Goal: Transaction & Acquisition: Purchase product/service

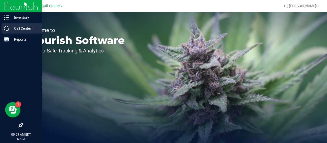
click at [8, 29] on icon at bounding box center [6, 28] width 5 height 5
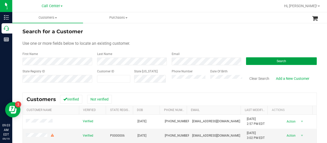
drag, startPoint x: 267, startPoint y: 63, endPoint x: 264, endPoint y: 61, distance: 3.5
click at [267, 63] on button "Search" at bounding box center [281, 61] width 71 height 8
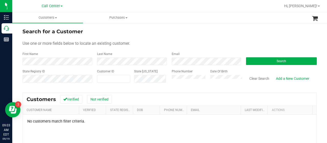
click at [157, 81] on div "State Registry ID Customer ID State [US_STATE] Phone Number Date Of Birth Clear…" at bounding box center [169, 78] width 294 height 18
click at [15, 63] on div "Search for a Customer Use one or more fields below to locate an existing custom…" at bounding box center [169, 121] width 314 height 199
click at [258, 58] on button "Search" at bounding box center [281, 61] width 71 height 8
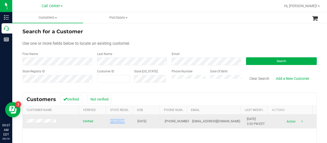
drag, startPoint x: 107, startPoint y: 122, endPoint x: 122, endPoint y: 122, distance: 15.3
click at [122, 122] on td "P1RT2789" at bounding box center [120, 121] width 27 height 14
copy span "P1RT2789"
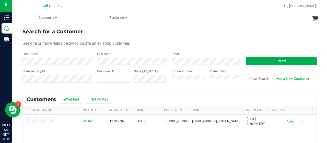
click at [161, 80] on div "State Registry ID Customer ID State ID Phone Number Date Of Birth Clear Search …" at bounding box center [169, 78] width 294 height 18
click at [44, 54] on div "First Name" at bounding box center [57, 59] width 71 height 14
click at [99, 78] on span at bounding box center [113, 79] width 33 height 8
paste input "1475190"
type input "1475190"
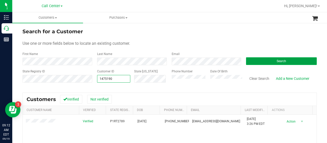
type input "1475190"
click at [289, 59] on button "Search" at bounding box center [281, 61] width 71 height 8
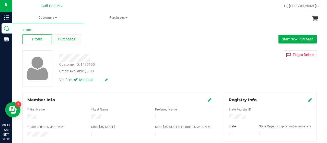
click at [73, 41] on span "Purchases" at bounding box center [66, 38] width 17 height 5
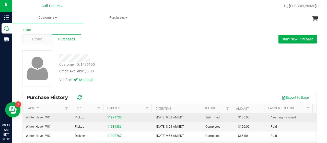
click at [107, 117] on link "11971735" at bounding box center [114, 117] width 14 height 4
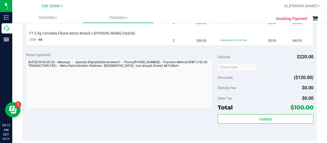
scroll to position [102, 0]
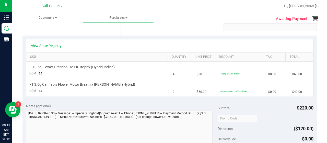
click at [44, 44] on link "View State Registry" at bounding box center [46, 45] width 31 height 5
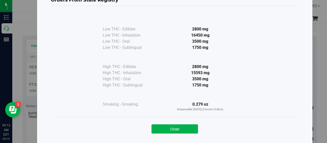
scroll to position [26, 0]
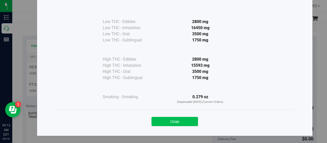
click at [159, 120] on button "Close" at bounding box center [174, 121] width 46 height 9
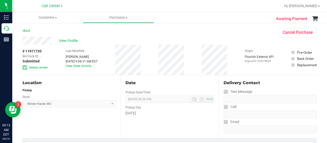
scroll to position [51, 0]
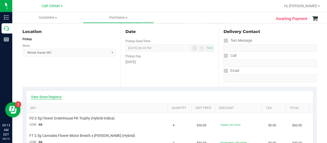
click at [51, 97] on link "View State Registry" at bounding box center [46, 96] width 31 height 5
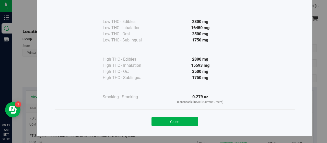
scroll to position [26, 0]
click at [151, 121] on button "Close" at bounding box center [174, 121] width 46 height 9
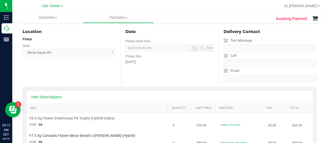
scroll to position [0, 0]
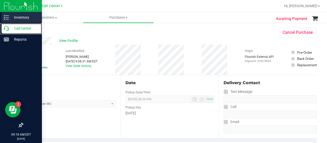
drag, startPoint x: 6, startPoint y: 31, endPoint x: 0, endPoint y: 14, distance: 17.5
click at [6, 31] on icon at bounding box center [6, 28] width 5 height 5
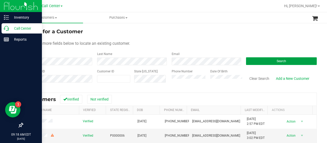
click at [251, 60] on button "Search" at bounding box center [281, 61] width 71 height 8
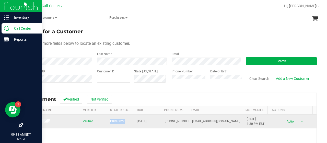
drag, startPoint x: 106, startPoint y: 120, endPoint x: 122, endPoint y: 120, distance: 15.8
click at [122, 119] on td "P0RT0022" at bounding box center [120, 121] width 27 height 14
copy span "P0RT0022"
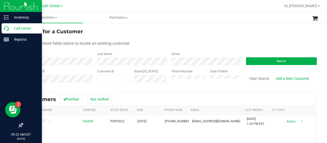
click at [154, 79] on div "State Registry ID Customer ID State ID Phone Number Date Of Birth Clear Search …" at bounding box center [169, 78] width 294 height 18
click at [255, 60] on button "Search" at bounding box center [281, 61] width 71 height 8
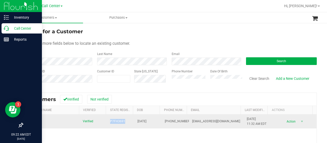
drag, startPoint x: 106, startPoint y: 119, endPoint x: 125, endPoint y: 121, distance: 19.0
click at [125, 121] on td "P7FH3691" at bounding box center [120, 121] width 27 height 14
copy span "P7FH3691"
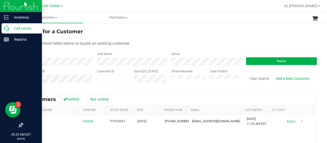
click at [168, 77] on div "Phone Number Date Of Birth" at bounding box center [205, 78] width 75 height 18
click at [252, 60] on button "Search" at bounding box center [281, 61] width 71 height 8
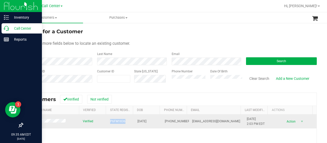
drag, startPoint x: 107, startPoint y: 123, endPoint x: 126, endPoint y: 123, distance: 18.4
click at [126, 123] on td "P6FM1836" at bounding box center [120, 121] width 27 height 14
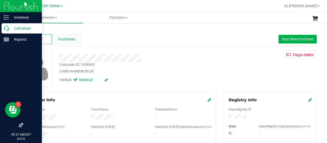
click at [76, 44] on div "Purchases" at bounding box center [66, 39] width 29 height 10
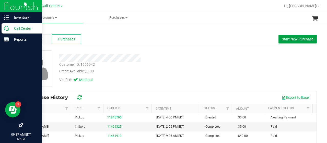
click at [282, 38] on span "Start New Purchase" at bounding box center [298, 39] width 32 height 4
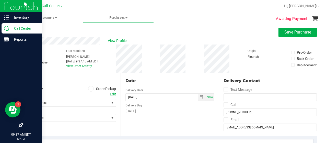
click at [89, 89] on icon at bounding box center [90, 89] width 3 height 0
click at [0, 0] on input "Store Pickup" at bounding box center [0, 0] width 0 height 0
click at [68, 105] on span "Select Store" at bounding box center [66, 102] width 87 height 7
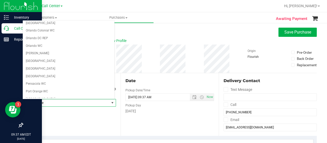
scroll to position [281, 0]
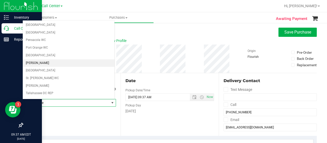
click at [35, 59] on li "[PERSON_NAME]" at bounding box center [69, 63] width 92 height 8
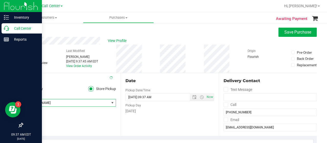
click at [83, 122] on div "Location Delivery Store Pickup Store Sebring WC Select Store Bonita Springs WC …" at bounding box center [71, 104] width 98 height 63
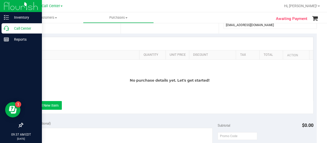
click at [35, 101] on button "+ Add New Item" at bounding box center [46, 105] width 32 height 9
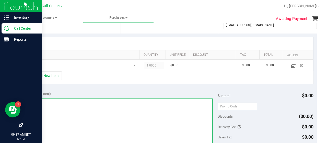
click at [36, 104] on textarea at bounding box center [119, 122] width 186 height 49
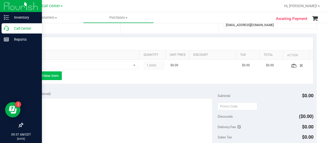
click at [41, 75] on button "+ Add New Item" at bounding box center [46, 75] width 32 height 9
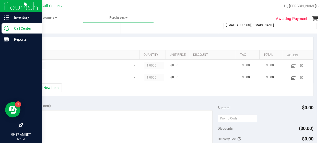
click at [47, 64] on span "NO DATA FOUND" at bounding box center [81, 65] width 102 height 7
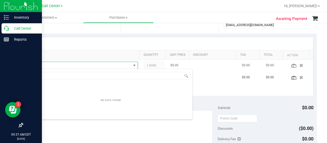
scroll to position [7, 103]
type input "ground"
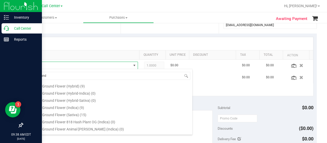
scroll to position [0, 0]
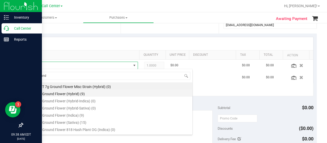
click at [88, 92] on li "FT 7g Ground Flower (Hybrid) (9)" at bounding box center [110, 92] width 163 height 7
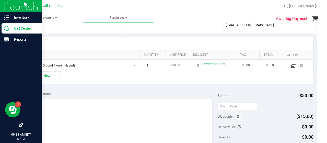
click at [154, 65] on span "1.00 1" at bounding box center [154, 66] width 20 height 8
type input "2"
type input "2.00"
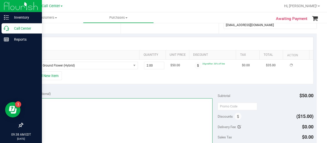
click at [155, 119] on textarea at bounding box center [119, 122] width 186 height 49
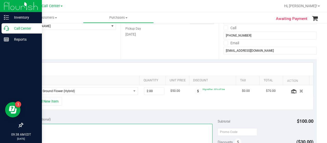
type textarea "CC-MM"
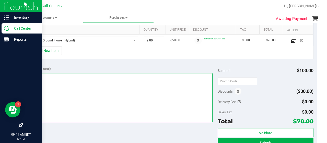
scroll to position [128, 0]
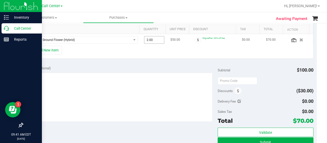
click at [149, 38] on span "2.00 2" at bounding box center [154, 40] width 20 height 8
type input "1"
type input "1.00"
click at [150, 47] on div "+ Add New Item" at bounding box center [169, 52] width 287 height 13
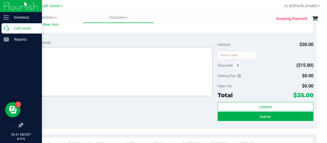
scroll to position [102, 0]
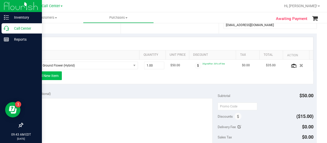
click at [60, 74] on button "+ Add New Item" at bounding box center [46, 75] width 32 height 9
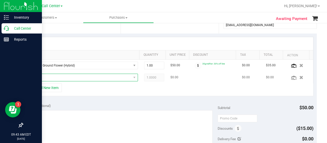
click at [60, 77] on span "NO DATA FOUND" at bounding box center [81, 77] width 102 height 7
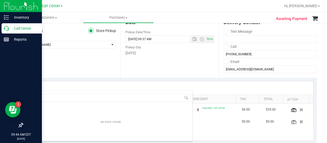
scroll to position [77, 0]
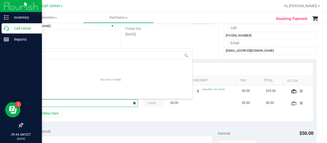
type input "pkt"
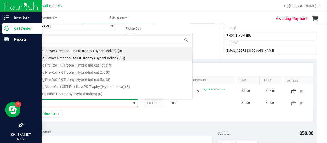
click at [96, 60] on li "FD 3.5g Flower Greenhouse PK Trophy (Hybrid-Indica) (14)" at bounding box center [110, 57] width 163 height 7
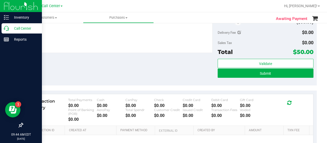
scroll to position [179, 0]
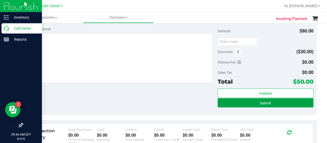
click at [255, 100] on button "Submit" at bounding box center [265, 102] width 96 height 9
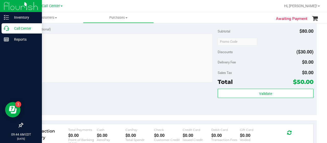
click at [16, 29] on p "Call Center" at bounding box center [24, 28] width 31 height 6
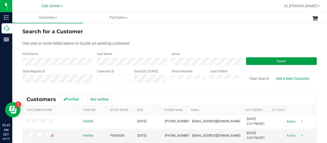
click at [262, 61] on button "Search" at bounding box center [281, 61] width 71 height 8
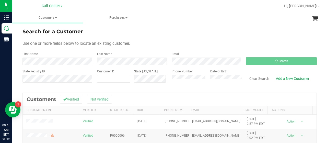
click at [158, 83] on div "State Registry ID Customer ID State ID Phone Number Date Of Birth Clear Search …" at bounding box center [169, 78] width 294 height 18
click at [102, 81] on span at bounding box center [113, 79] width 33 height 8
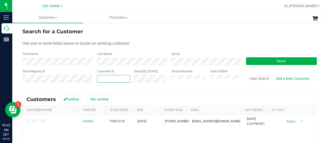
paste input "1577576"
type input "1577576"
click at [246, 64] on button "Search" at bounding box center [281, 61] width 71 height 8
click at [125, 78] on span "1577576 1577576" at bounding box center [113, 79] width 33 height 8
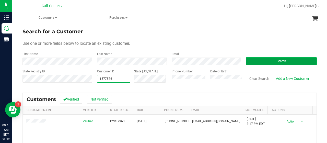
click at [250, 61] on button "Search" at bounding box center [281, 61] width 71 height 8
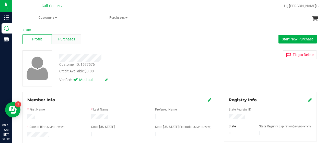
click at [60, 42] on div "Purchases" at bounding box center [66, 39] width 29 height 10
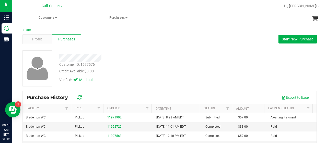
click at [20, 87] on div "Back Profile Purchases Start New Purchase Customer ID: 1577576 Credit Available…" at bounding box center [169, 121] width 314 height 198
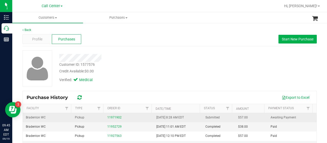
click at [112, 115] on div "11971902" at bounding box center [128, 117] width 43 height 5
click at [113, 117] on link "11971902" at bounding box center [114, 117] width 14 height 4
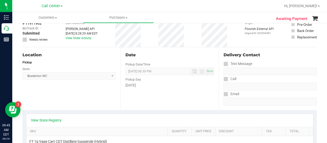
scroll to position [51, 0]
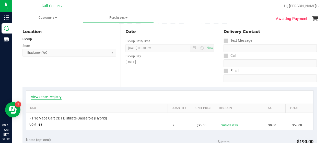
click at [54, 96] on link "View State Registry" at bounding box center [46, 96] width 31 height 5
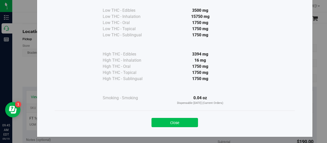
scroll to position [38, 0]
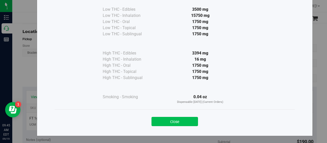
click at [168, 120] on button "Close" at bounding box center [174, 121] width 46 height 9
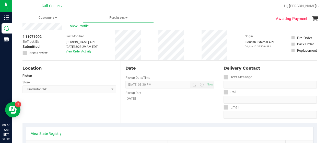
scroll to position [0, 0]
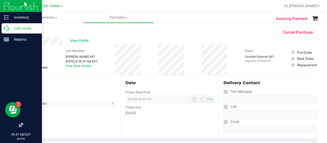
click at [3, 30] on div "Call Center" at bounding box center [22, 28] width 40 height 10
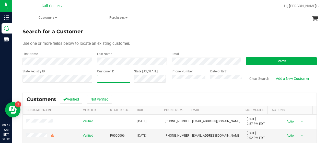
click at [111, 78] on input "text" at bounding box center [113, 78] width 33 height 7
paste input "119891"
type input "119891"
click at [248, 59] on button "Search" at bounding box center [281, 61] width 71 height 8
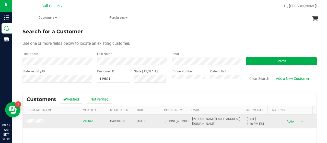
click at [32, 118] on td at bounding box center [51, 121] width 57 height 14
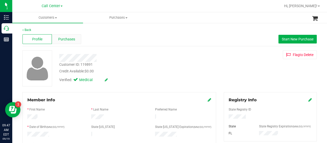
click at [66, 40] on span "Purchases" at bounding box center [66, 38] width 17 height 5
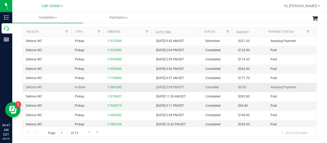
scroll to position [77, 0]
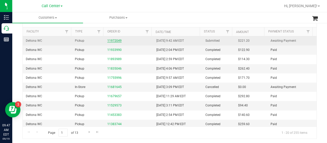
click at [112, 42] on link "11972049" at bounding box center [114, 41] width 14 height 4
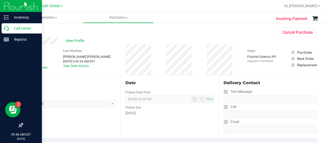
click at [8, 32] on div "Call Center" at bounding box center [22, 28] width 40 height 10
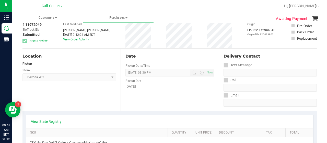
scroll to position [77, 0]
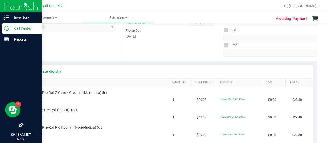
click at [7, 30] on icon at bounding box center [6, 28] width 5 height 5
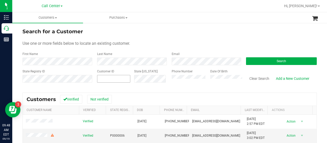
click at [0, 0] on input "text" at bounding box center [0, 0] width 0 height 0
paste input "1623630"
type input "1623630"
click at [278, 57] on button "Search" at bounding box center [281, 61] width 71 height 8
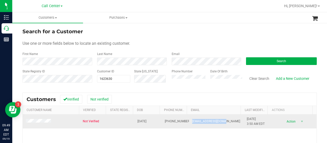
drag, startPoint x: 190, startPoint y: 121, endPoint x: 223, endPoint y: 120, distance: 32.2
click at [223, 120] on td "[EMAIL_ADDRESS][DOMAIN_NAME]" at bounding box center [216, 121] width 55 height 14
copy span "[EMAIL_ADDRESS][DOMAIN_NAME]"
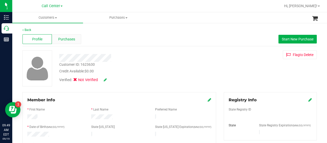
click at [58, 41] on span "Purchases" at bounding box center [66, 38] width 17 height 5
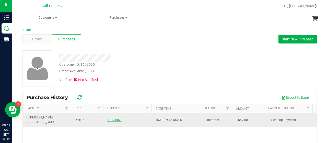
click at [107, 118] on link "11971650" at bounding box center [114, 120] width 14 height 4
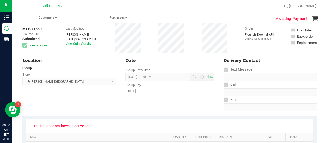
scroll to position [77, 0]
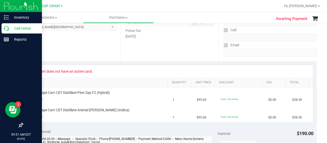
click at [8, 29] on icon at bounding box center [6, 28] width 5 height 5
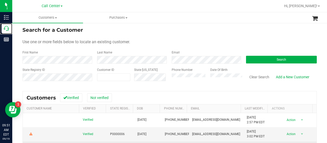
scroll to position [26, 0]
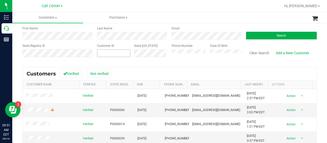
click at [102, 55] on span at bounding box center [113, 53] width 33 height 8
paste input "486658"
type input "486658"
click at [251, 36] on button "Search" at bounding box center [281, 36] width 71 height 8
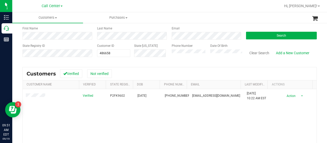
click at [190, 119] on div "Verified P2FK9602 07/09/1992 (727) 517-6832 taraxriffe1992@gmail.com 11/11/2023…" at bounding box center [170, 134] width 294 height 90
drag, startPoint x: 119, startPoint y: 55, endPoint x: 82, endPoint y: 57, distance: 37.1
click at [82, 57] on div "State Registry ID Customer ID 486658 486658 State ID Phone Number Date Of Birth…" at bounding box center [169, 52] width 294 height 18
click at [256, 32] on button "Search" at bounding box center [281, 36] width 71 height 8
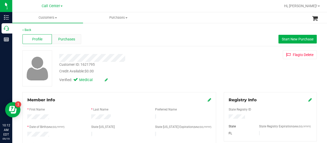
click at [70, 44] on div "Purchases" at bounding box center [66, 39] width 29 height 10
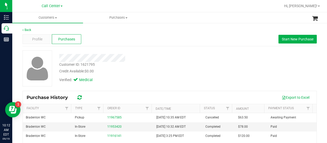
scroll to position [26, 0]
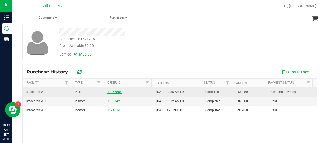
click at [115, 93] on link "11967585" at bounding box center [114, 92] width 14 height 4
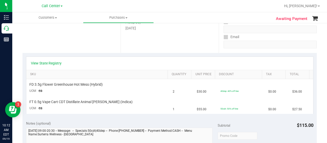
scroll to position [77, 0]
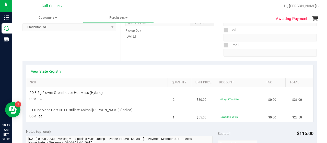
click at [58, 71] on link "View State Registry" at bounding box center [46, 71] width 31 height 5
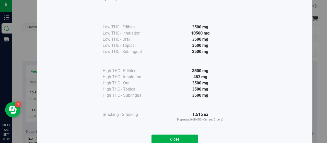
scroll to position [38, 0]
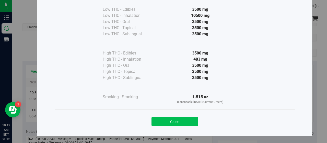
click at [163, 118] on button "Close" at bounding box center [174, 121] width 46 height 9
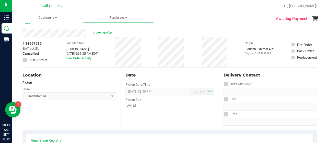
scroll to position [0, 0]
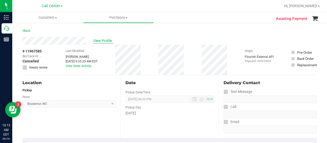
click at [103, 42] on span "View Profile" at bounding box center [103, 40] width 20 height 5
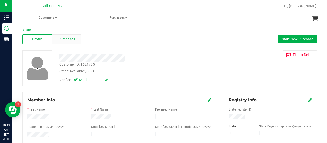
click at [73, 41] on span "Purchases" at bounding box center [66, 38] width 17 height 5
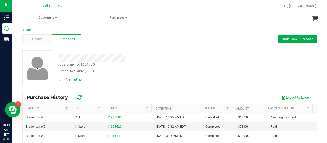
scroll to position [26, 0]
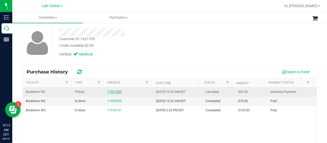
click at [114, 90] on link "11967585" at bounding box center [114, 92] width 14 height 4
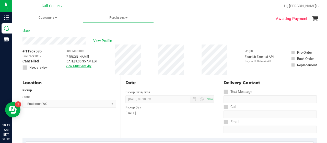
click at [80, 67] on link "View Order Activity" at bounding box center [79, 66] width 26 height 4
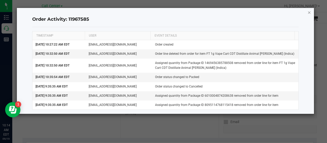
click at [309, 12] on icon "button" at bounding box center [309, 12] width 4 height 6
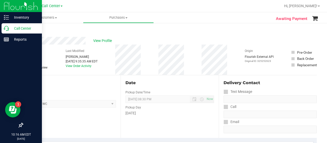
click at [8, 26] on icon at bounding box center [6, 28] width 5 height 5
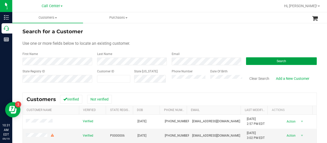
click at [251, 59] on button "Search" at bounding box center [281, 61] width 71 height 8
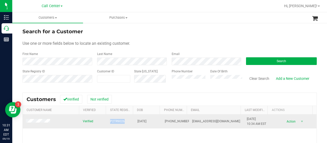
drag, startPoint x: 106, startPoint y: 123, endPoint x: 124, endPoint y: 123, distance: 17.1
click at [124, 123] on td "P2TR9026" at bounding box center [120, 121] width 27 height 14
drag, startPoint x: 111, startPoint y: 118, endPoint x: 109, endPoint y: 124, distance: 6.1
click at [109, 124] on td "P2TR9026" at bounding box center [120, 121] width 27 height 14
drag, startPoint x: 106, startPoint y: 122, endPoint x: 120, endPoint y: 122, distance: 14.8
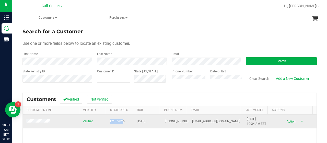
click at [120, 122] on td "P2TR9026" at bounding box center [120, 121] width 27 height 14
click at [125, 122] on td "P2TR9026" at bounding box center [120, 121] width 27 height 14
drag, startPoint x: 107, startPoint y: 121, endPoint x: 119, endPoint y: 122, distance: 12.0
click at [121, 123] on td "P2TR9026" at bounding box center [120, 121] width 27 height 14
click at [123, 122] on td "P2TR9026" at bounding box center [120, 121] width 27 height 14
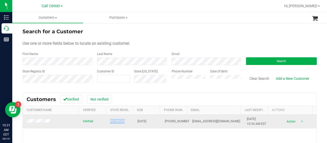
drag, startPoint x: 108, startPoint y: 121, endPoint x: 124, endPoint y: 122, distance: 15.9
click at [124, 122] on td "P2TR9026" at bounding box center [120, 121] width 27 height 14
copy span "P2TR9026"
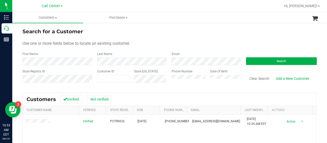
click at [168, 77] on div "Phone Number Date Of Birth" at bounding box center [205, 78] width 75 height 18
click at [168, 80] on div "Phone Number Date Of Birth" at bounding box center [205, 78] width 75 height 18
click at [130, 76] on div "Customer ID State ID" at bounding box center [130, 78] width 75 height 18
click at [123, 77] on span at bounding box center [113, 79] width 33 height 8
paste input "1567162"
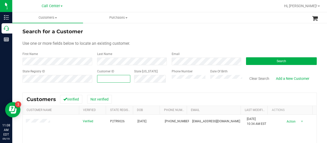
type input "1567162"
click at [259, 58] on button "Search" at bounding box center [281, 61] width 71 height 8
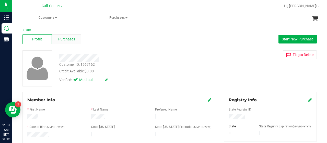
click at [64, 38] on span "Purchases" at bounding box center [66, 38] width 17 height 5
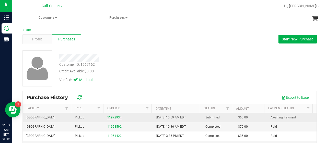
click at [111, 117] on link "11972934" at bounding box center [114, 117] width 14 height 4
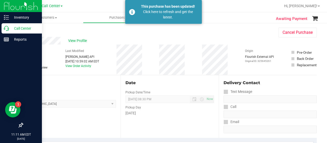
click at [6, 28] on icon at bounding box center [6, 28] width 5 height 5
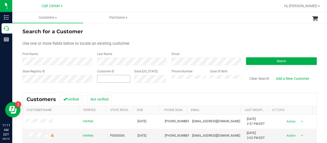
drag, startPoint x: 169, startPoint y: 86, endPoint x: 102, endPoint y: 77, distance: 68.0
click at [102, 77] on span at bounding box center [113, 79] width 33 height 8
paste input "1408378"
type input "1408378"
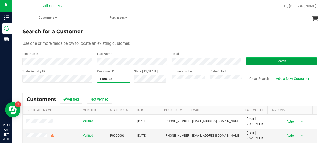
click at [250, 62] on button "Search" at bounding box center [281, 61] width 71 height 8
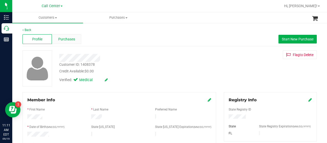
click at [76, 38] on div "Purchases" at bounding box center [66, 39] width 29 height 10
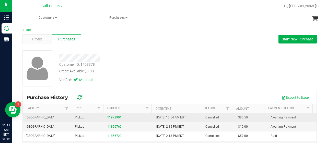
click at [115, 116] on link "11972901" at bounding box center [114, 117] width 14 height 4
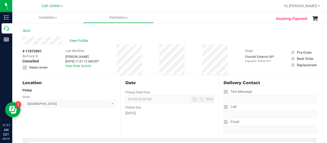
click at [46, 118] on div "Location Pickup Store Deerfield Beach WC Select Store Bonita Springs WC Boynton…" at bounding box center [71, 106] width 98 height 63
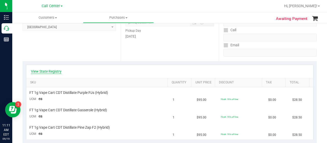
click at [57, 70] on link "View State Registry" at bounding box center [46, 71] width 31 height 5
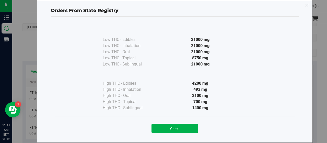
scroll to position [15, 0]
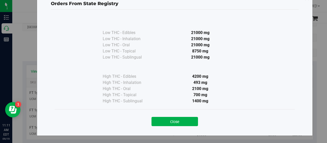
drag, startPoint x: 155, startPoint y: 118, endPoint x: 145, endPoint y: 79, distance: 40.1
click at [155, 118] on button "Close" at bounding box center [174, 121] width 46 height 9
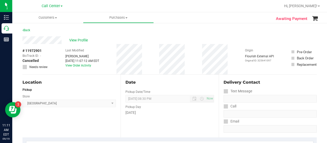
scroll to position [0, 0]
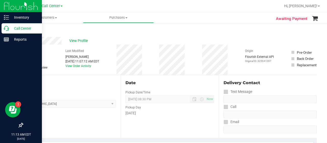
click at [4, 27] on icon at bounding box center [6, 28] width 5 height 5
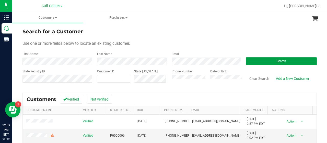
click at [253, 59] on button "Search" at bounding box center [281, 61] width 71 height 8
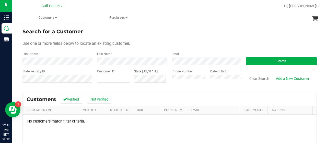
click at [168, 82] on div "Phone Number Date Of Birth" at bounding box center [205, 78] width 75 height 18
click at [0, 0] on input "text" at bounding box center [0, 0] width 0 height 0
paste input "681738"
type input "681738"
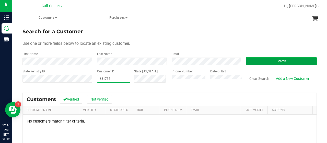
type input "681738"
click at [257, 63] on button "Search" at bounding box center [281, 61] width 71 height 8
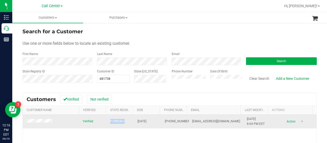
drag, startPoint x: 111, startPoint y: 121, endPoint x: 124, endPoint y: 121, distance: 13.3
click at [124, 121] on td "P2RR0461" at bounding box center [120, 121] width 27 height 14
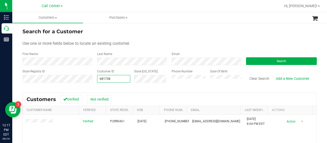
drag, startPoint x: 112, startPoint y: 76, endPoint x: 98, endPoint y: 80, distance: 15.3
click at [103, 79] on span "681738 681738" at bounding box center [113, 79] width 33 height 8
click at [110, 80] on input "681738" at bounding box center [113, 78] width 33 height 7
drag, startPoint x: 110, startPoint y: 80, endPoint x: 94, endPoint y: 80, distance: 15.8
click at [94, 80] on div "Customer ID 681738 681738 State ID" at bounding box center [130, 78] width 75 height 18
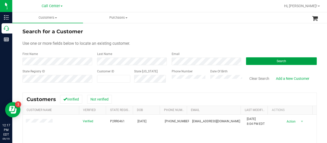
click at [262, 59] on button "Search" at bounding box center [281, 61] width 71 height 8
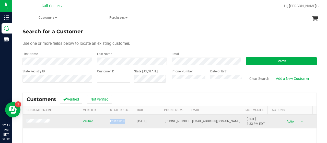
drag, startPoint x: 107, startPoint y: 120, endPoint x: 124, endPoint y: 120, distance: 16.9
click at [124, 120] on td "P1RR0818" at bounding box center [120, 121] width 27 height 14
copy span "P1RR0818"
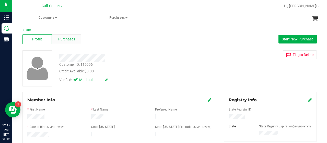
click at [64, 37] on span "Purchases" at bounding box center [66, 38] width 17 height 5
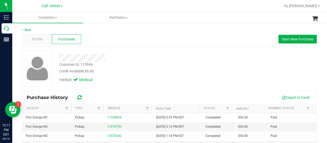
drag, startPoint x: 44, startPoint y: 36, endPoint x: 167, endPoint y: 61, distance: 125.5
click at [44, 36] on div "Profile" at bounding box center [36, 39] width 29 height 10
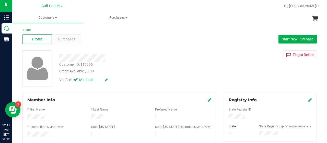
drag, startPoint x: 225, startPoint y: 118, endPoint x: 244, endPoint y: 117, distance: 18.7
click at [244, 117] on div at bounding box center [270, 117] width 91 height 6
click at [286, 39] on span "Start New Purchase" at bounding box center [298, 39] width 32 height 4
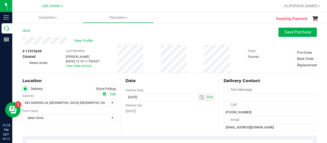
click at [88, 89] on span at bounding box center [91, 89] width 6 height 6
click at [0, 0] on input "Store Pickup" at bounding box center [0, 0] width 0 height 0
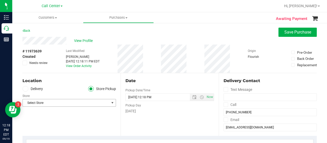
click at [83, 104] on span "Select Store" at bounding box center [66, 102] width 87 height 7
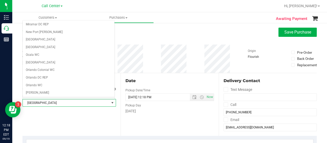
scroll to position [227, 0]
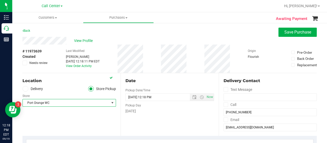
click at [78, 117] on div "Location Delivery Store Pickup Store Port Orange WC Select Store Bonita Springs…" at bounding box center [71, 104] width 98 height 63
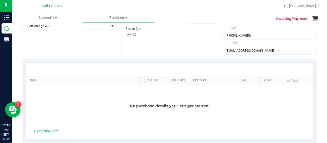
scroll to position [128, 0]
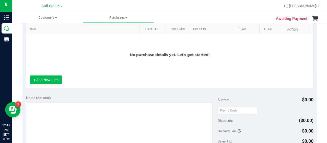
click at [48, 79] on button "+ Add New Item" at bounding box center [46, 79] width 32 height 9
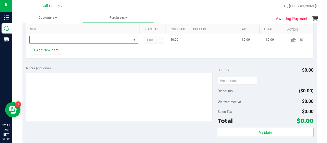
click at [72, 39] on span "NO DATA FOUND" at bounding box center [81, 39] width 102 height 7
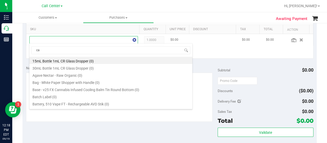
scroll to position [7, 103]
type input "calm"
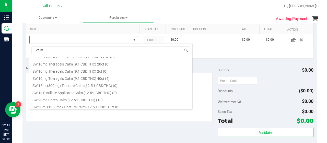
scroll to position [102, 0]
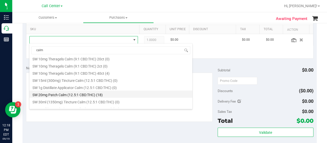
click at [78, 94] on li "SW 20mg Patch Calm (12.5:1 CBD:THC) (18)" at bounding box center [110, 93] width 163 height 7
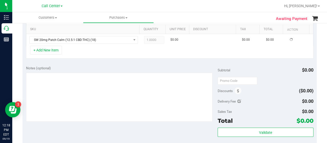
click at [70, 53] on div "+ Add New Item" at bounding box center [169, 52] width 287 height 13
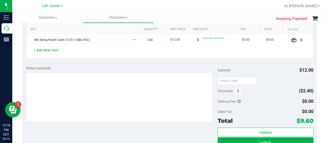
click at [55, 56] on div "+ Add New Item" at bounding box center [169, 52] width 287 height 13
click at [54, 48] on button "+ Add New Item" at bounding box center [46, 50] width 32 height 9
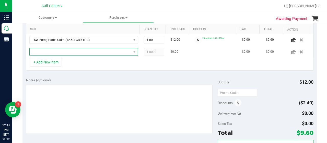
click at [70, 54] on span "NO DATA FOUND" at bounding box center [81, 51] width 102 height 7
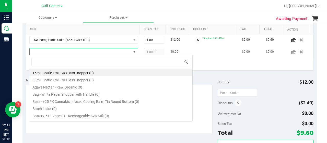
scroll to position [7, 103]
type input "rlf"
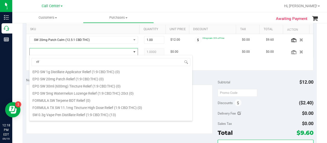
scroll to position [77, 0]
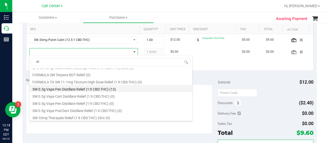
click at [83, 88] on li "SW 0.3g Vape Pen Distillate Relief (1:9 CBD:THC) (13)" at bounding box center [110, 88] width 163 height 7
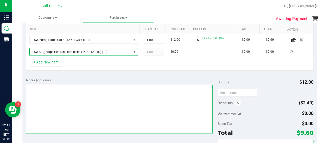
click at [100, 96] on textarea at bounding box center [119, 108] width 186 height 49
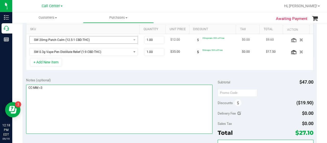
type textarea "CC-MM <3"
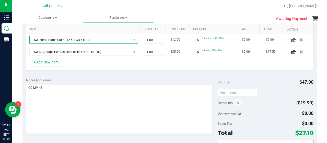
click at [116, 40] on span "SW 20mg Patch Calm (12.5:1 CBD:THC)" at bounding box center [81, 39] width 102 height 7
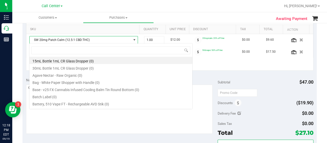
scroll to position [7, 103]
type input "calm"
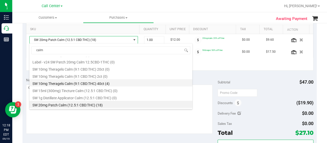
scroll to position [117, 0]
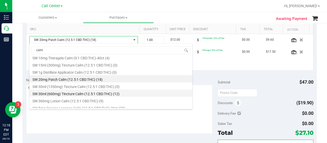
click at [82, 94] on li "SW 30ml (600mg) Tincture Calm (12.5:1 CBD:THC) (12)" at bounding box center [110, 92] width 163 height 7
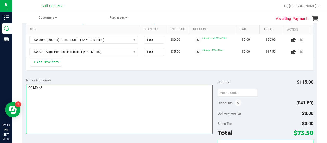
click at [121, 92] on textarea at bounding box center [119, 108] width 186 height 49
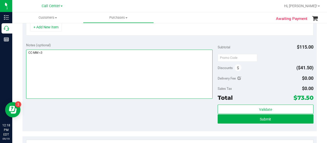
scroll to position [204, 0]
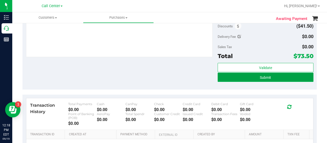
click at [243, 76] on button "Submit" at bounding box center [265, 76] width 96 height 9
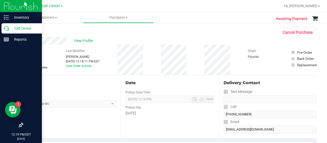
click at [9, 31] on p "Call Center" at bounding box center [24, 28] width 31 height 6
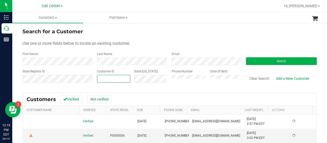
click at [109, 77] on span at bounding box center [113, 79] width 33 height 8
paste input "681738"
type input "681738"
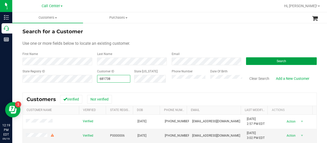
type input "681738"
click at [259, 59] on button "Search" at bounding box center [281, 61] width 71 height 8
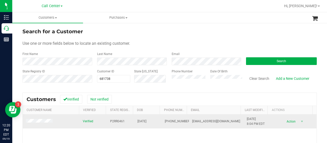
click at [44, 124] on td at bounding box center [51, 121] width 57 height 14
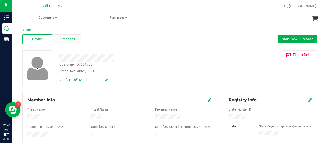
click at [72, 42] on div "Purchases" at bounding box center [66, 39] width 29 height 10
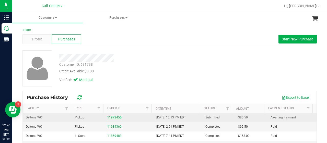
click at [108, 116] on link "11973455" at bounding box center [114, 117] width 14 height 4
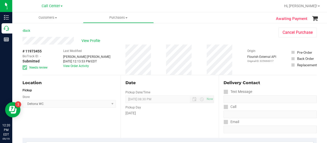
click at [27, 125] on div "Location Pickup Store Deltona WC Select Store Bonita Springs WC Boynton Beach W…" at bounding box center [71, 106] width 98 height 63
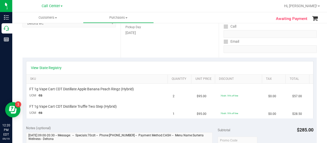
scroll to position [102, 0]
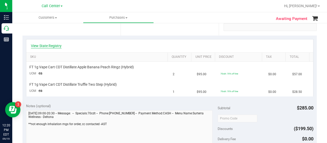
click at [52, 43] on div "View State Registry" at bounding box center [169, 45] width 287 height 13
click at [52, 46] on link "View State Registry" at bounding box center [46, 45] width 31 height 5
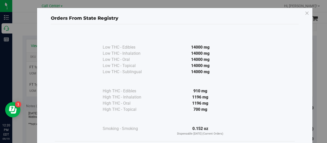
scroll to position [26, 0]
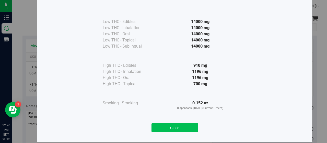
click at [163, 126] on button "Close" at bounding box center [174, 127] width 46 height 9
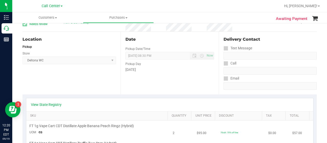
scroll to position [102, 0]
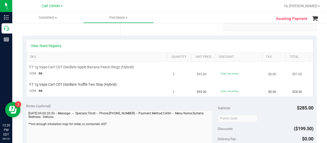
drag, startPoint x: 23, startPoint y: 74, endPoint x: 27, endPoint y: 76, distance: 4.3
click at [23, 74] on div "View State Registry SKU Quantity Unit Price Discount Tax Total FT 1g Vape Cart …" at bounding box center [169, 67] width 294 height 64
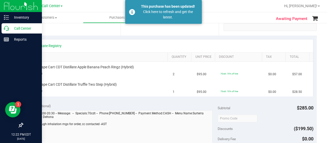
click at [9, 28] on p "Call Center" at bounding box center [24, 28] width 31 height 6
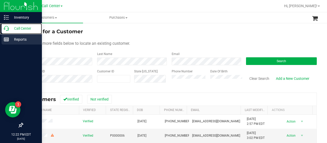
drag, startPoint x: 4, startPoint y: 32, endPoint x: 32, endPoint y: 35, distance: 28.2
click at [4, 32] on div "Call Center" at bounding box center [22, 28] width 40 height 10
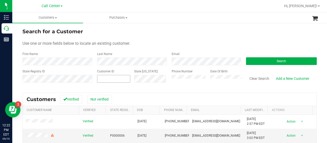
click at [102, 76] on span at bounding box center [113, 79] width 33 height 8
paste input "1550341"
type input "1550341"
click at [265, 59] on button "Search" at bounding box center [281, 61] width 71 height 8
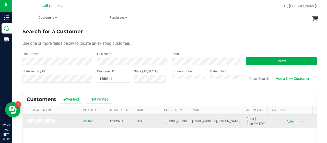
click at [40, 127] on td at bounding box center [51, 121] width 57 height 14
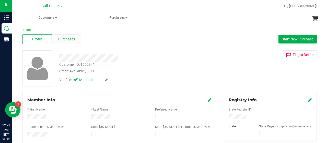
click at [63, 38] on span "Purchases" at bounding box center [66, 38] width 17 height 5
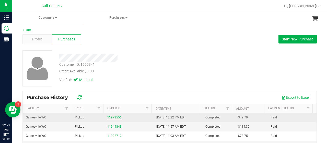
click at [113, 117] on link "11973556" at bounding box center [114, 117] width 14 height 4
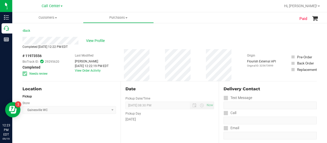
click at [36, 123] on div "Location Pickup Store Gainesville WC Select Store Bonita Springs WC Boynton Bea…" at bounding box center [71, 112] width 98 height 63
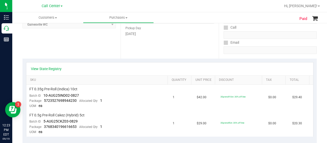
scroll to position [102, 0]
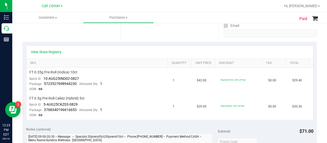
click at [20, 47] on div "Paid Back View Profile Completed Sep 19, 2025 12:22 PM EDT # 11973556 BioTrack …" at bounding box center [169, 119] width 314 height 398
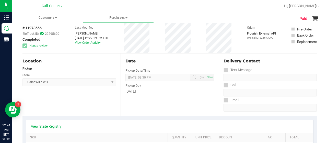
scroll to position [0, 0]
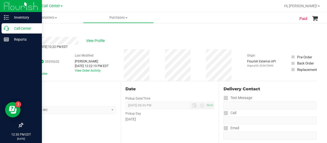
click at [7, 28] on icon at bounding box center [6, 28] width 5 height 5
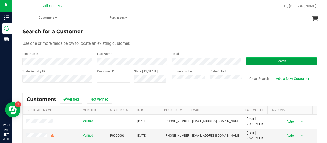
click at [269, 60] on button "Search" at bounding box center [281, 61] width 71 height 8
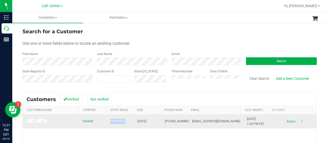
drag, startPoint x: 106, startPoint y: 121, endPoint x: 131, endPoint y: 124, distance: 25.4
click at [131, 124] on td "P6FM7852" at bounding box center [120, 121] width 27 height 14
copy span "P6FM7852"
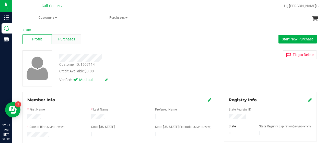
click at [63, 42] on div "Purchases" at bounding box center [66, 39] width 29 height 10
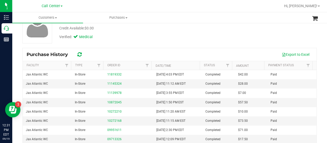
scroll to position [51, 0]
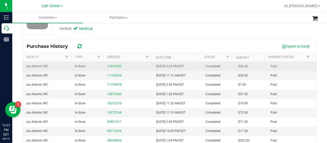
click at [110, 68] on div "11819332" at bounding box center [128, 66] width 43 height 5
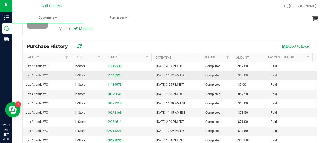
click at [113, 74] on link "11145324" at bounding box center [114, 76] width 14 height 4
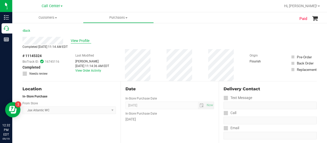
click at [85, 41] on span "View Profile" at bounding box center [81, 40] width 20 height 5
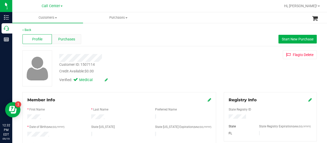
click at [79, 40] on div "Purchases" at bounding box center [66, 39] width 29 height 10
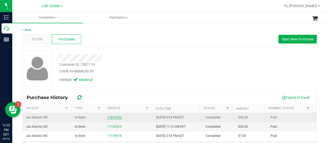
click at [116, 116] on link "11819332" at bounding box center [114, 117] width 14 height 4
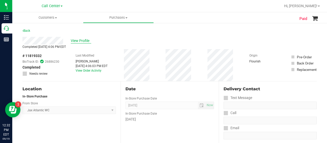
click at [83, 42] on span "View Profile" at bounding box center [81, 40] width 20 height 5
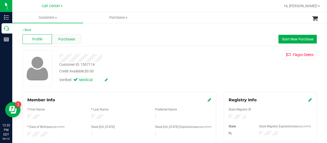
click at [65, 36] on span "Purchases" at bounding box center [66, 38] width 17 height 5
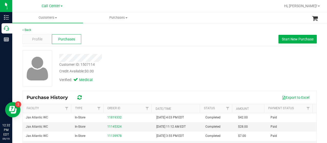
scroll to position [77, 0]
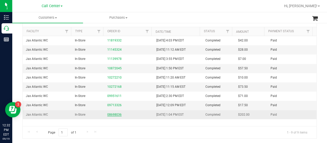
click at [112, 114] on link "08698036" at bounding box center [114, 115] width 14 height 4
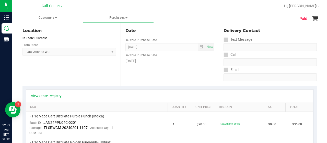
scroll to position [0, 0]
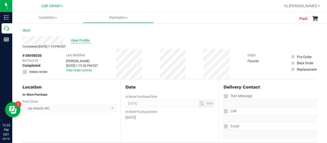
click at [82, 41] on span "View Profile" at bounding box center [81, 40] width 20 height 5
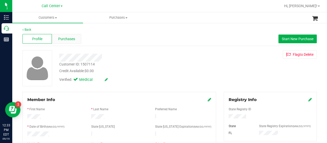
click at [69, 38] on span "Purchases" at bounding box center [66, 38] width 17 height 5
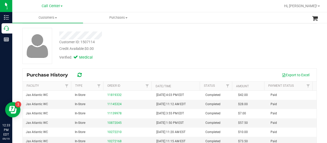
scroll to position [77, 0]
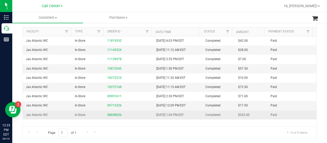
click at [117, 117] on td "08698036" at bounding box center [128, 114] width 49 height 9
click at [115, 113] on link "08698036" at bounding box center [114, 115] width 14 height 4
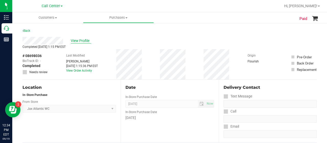
click at [81, 39] on span "View Profile" at bounding box center [81, 40] width 20 height 5
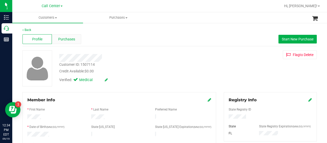
click at [73, 39] on span "Purchases" at bounding box center [66, 38] width 17 height 5
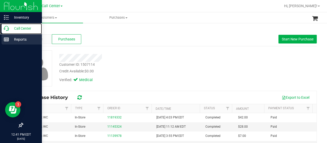
drag, startPoint x: 10, startPoint y: 27, endPoint x: 32, endPoint y: 37, distance: 24.1
click at [10, 28] on p "Call Center" at bounding box center [24, 28] width 31 height 6
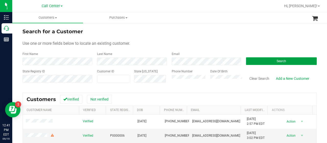
click at [251, 58] on button "Search" at bounding box center [281, 61] width 71 height 8
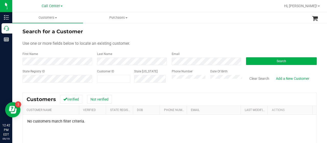
click at [129, 57] on div "Last Name" at bounding box center [130, 59] width 75 height 14
click at [288, 61] on button "Search" at bounding box center [281, 61] width 71 height 8
click at [254, 64] on button "Search" at bounding box center [281, 61] width 71 height 8
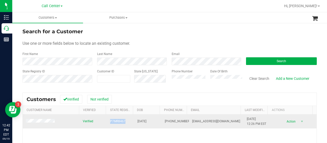
drag, startPoint x: 109, startPoint y: 122, endPoint x: 125, endPoint y: 123, distance: 16.4
click at [125, 123] on td "P7MR8467" at bounding box center [120, 121] width 27 height 14
copy span "P7MR8467"
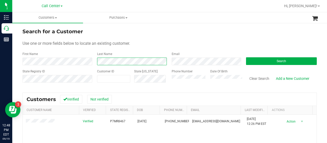
click at [83, 56] on div "First Name Last Name Email Search" at bounding box center [169, 59] width 294 height 14
click at [199, 77] on div "Phone Number Date Of Birth" at bounding box center [205, 78] width 75 height 18
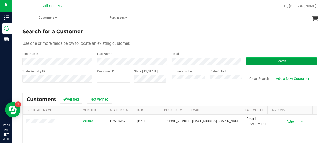
click at [259, 58] on button "Search" at bounding box center [281, 61] width 71 height 8
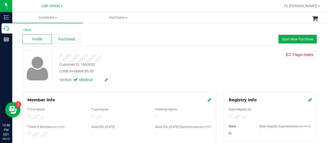
click at [75, 40] on div "Purchases" at bounding box center [66, 39] width 29 height 10
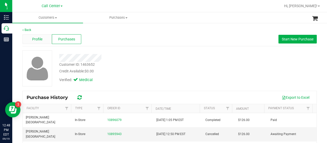
click at [36, 42] on span "Profile" at bounding box center [37, 38] width 10 height 5
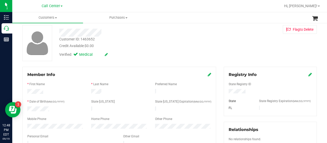
scroll to position [77, 0]
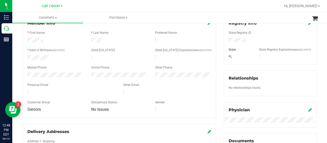
drag, startPoint x: 225, startPoint y: 39, endPoint x: 243, endPoint y: 41, distance: 18.7
click at [243, 41] on div at bounding box center [270, 41] width 91 height 6
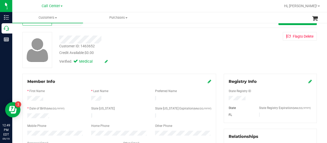
scroll to position [0, 0]
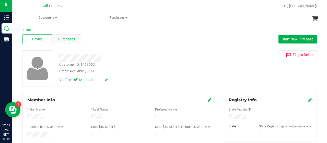
click at [64, 35] on div "Purchases" at bounding box center [66, 39] width 29 height 10
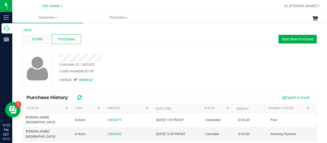
click at [33, 41] on span "Profile" at bounding box center [37, 38] width 10 height 5
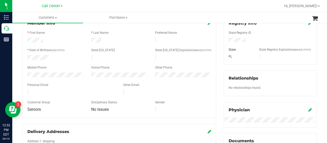
scroll to position [153, 0]
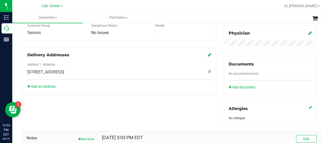
drag, startPoint x: 26, startPoint y: 68, endPoint x: 97, endPoint y: 69, distance: 71.0
click at [97, 69] on div "2895 Siena Lks Cir , Naples , FL 34109" at bounding box center [118, 72] width 191 height 6
drag, startPoint x: 28, startPoint y: 68, endPoint x: 95, endPoint y: 68, distance: 67.4
click at [95, 69] on div "2895 Siena Lks Cir , Naples , FL 34109" at bounding box center [118, 72] width 191 height 6
copy span "2895 Siena Lks Cir , Naples , FL 34109"
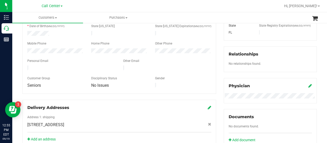
scroll to position [102, 0]
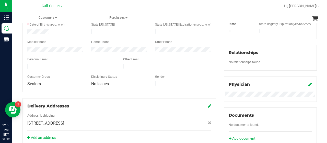
click at [54, 48] on div at bounding box center [55, 50] width 64 height 6
click at [25, 47] on div at bounding box center [55, 50] width 64 height 6
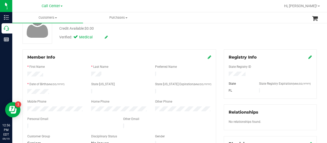
scroll to position [0, 0]
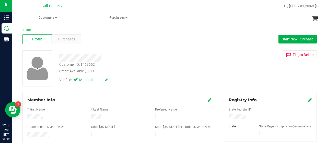
click at [103, 57] on div at bounding box center [130, 58] width 151 height 8
drag, startPoint x: 59, startPoint y: 57, endPoint x: 106, endPoint y: 54, distance: 47.4
click at [106, 54] on div at bounding box center [130, 58] width 151 height 8
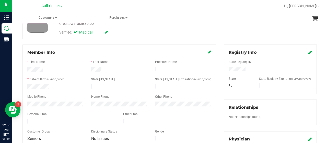
scroll to position [77, 0]
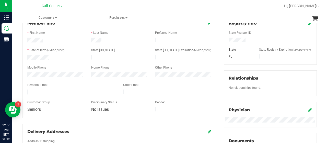
drag, startPoint x: 27, startPoint y: 90, endPoint x: 82, endPoint y: 90, distance: 54.9
click at [84, 90] on div at bounding box center [71, 92] width 96 height 6
click at [144, 83] on div "Other Email" at bounding box center [167, 85] width 96 height 6
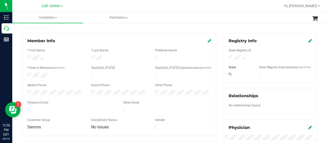
scroll to position [51, 0]
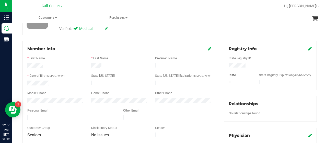
click at [208, 51] on link at bounding box center [210, 48] width 4 height 5
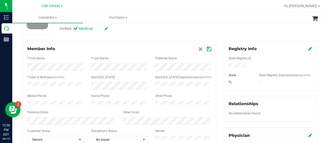
click at [207, 49] on icon at bounding box center [208, 49] width 5 height 4
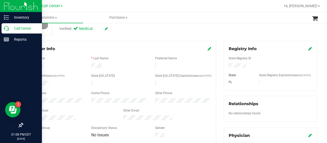
click at [6, 29] on icon at bounding box center [6, 28] width 5 height 5
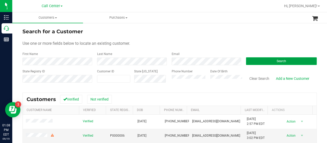
click at [255, 62] on button "Search" at bounding box center [281, 61] width 71 height 8
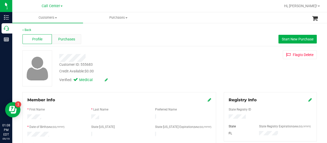
click at [71, 39] on span "Purchases" at bounding box center [66, 38] width 17 height 5
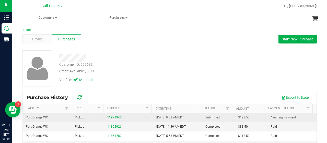
click at [109, 116] on link "11971945" at bounding box center [114, 117] width 14 height 4
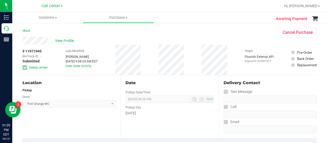
click at [42, 115] on div "Location Pickup Store Port Orange WC Select Store Bonita Springs WC Boynton Bea…" at bounding box center [71, 106] width 98 height 63
click at [70, 41] on span "View Profile" at bounding box center [65, 40] width 20 height 5
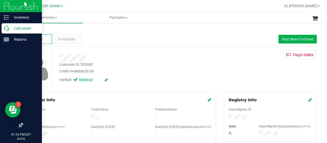
click at [11, 29] on p "Call Center" at bounding box center [24, 28] width 31 height 6
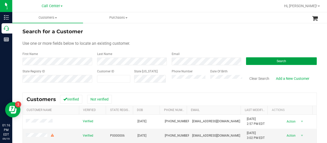
click at [252, 63] on button "Search" at bounding box center [281, 61] width 71 height 8
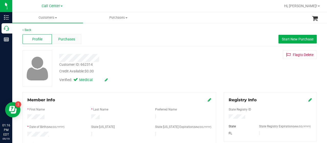
click at [71, 42] on div "Purchases" at bounding box center [66, 39] width 29 height 10
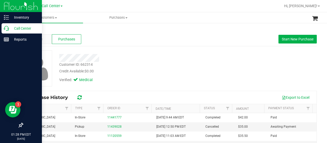
drag, startPoint x: 7, startPoint y: 27, endPoint x: 18, endPoint y: 30, distance: 10.7
click at [7, 27] on icon at bounding box center [6, 28] width 5 height 5
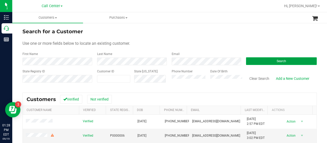
drag, startPoint x: 251, startPoint y: 62, endPoint x: 244, endPoint y: 61, distance: 7.3
click at [250, 62] on button "Search" at bounding box center [281, 61] width 71 height 8
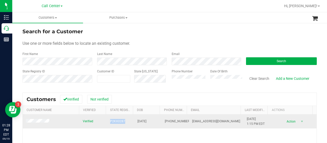
drag, startPoint x: 118, startPoint y: 124, endPoint x: 123, endPoint y: 124, distance: 5.1
click at [123, 124] on tr "Verified P2KX0287 06/30/1961 (239) 297-7786 dpittman11@icloud.com 8/14/2025 1:1…" at bounding box center [170, 121] width 294 height 14
copy tr "P2KX0287"
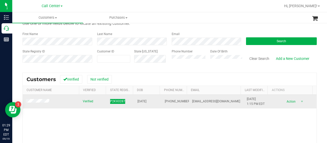
scroll to position [51, 0]
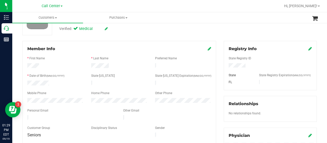
scroll to position [153, 0]
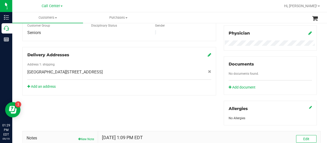
drag, startPoint x: 25, startPoint y: 67, endPoint x: 100, endPoint y: 68, distance: 75.0
click at [100, 69] on div "1507 NE 17th St , Cape Coral , FL 33909" at bounding box center [118, 72] width 191 height 6
drag, startPoint x: 26, startPoint y: 67, endPoint x: 99, endPoint y: 67, distance: 73.0
click at [99, 69] on div "1507 NE 17th St , Cape Coral , FL 33909" at bounding box center [118, 72] width 191 height 6
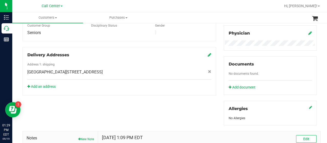
copy span "1507 NE 17th St , Cape Coral , FL 33909"
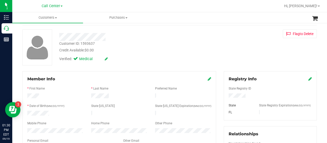
scroll to position [0, 0]
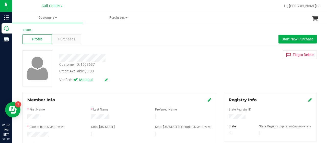
drag, startPoint x: 56, startPoint y: 57, endPoint x: 110, endPoint y: 57, distance: 54.6
click at [110, 57] on div at bounding box center [130, 58] width 151 height 8
drag, startPoint x: 225, startPoint y: 117, endPoint x: 245, endPoint y: 118, distance: 19.4
click at [245, 118] on div at bounding box center [270, 117] width 91 height 6
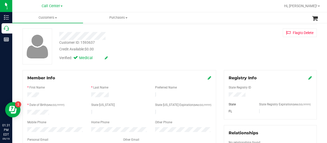
scroll to position [51, 0]
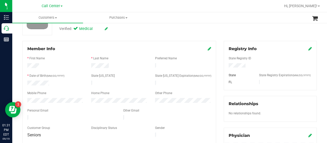
click at [77, 115] on div at bounding box center [71, 118] width 96 height 6
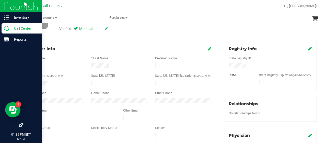
click at [6, 30] on icon at bounding box center [6, 28] width 5 height 5
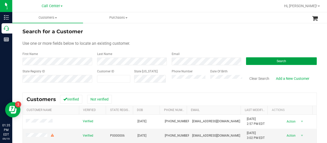
click at [253, 62] on button "Search" at bounding box center [281, 61] width 71 height 8
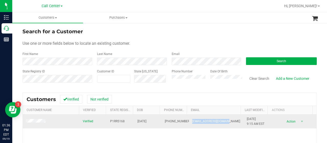
drag, startPoint x: 187, startPoint y: 122, endPoint x: 223, endPoint y: 119, distance: 35.6
click at [223, 119] on td "marks.joann86@yahoo.com" at bounding box center [216, 121] width 55 height 14
click at [225, 122] on span "marks.joann86@yahoo.com" at bounding box center [216, 121] width 48 height 5
drag, startPoint x: 187, startPoint y: 123, endPoint x: 229, endPoint y: 121, distance: 42.2
click at [229, 121] on td "marks.joann86@yahoo.com" at bounding box center [216, 121] width 55 height 14
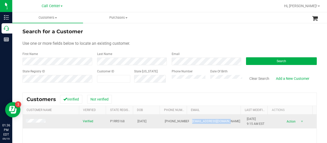
copy span "marks.joann86@yahoo.com"
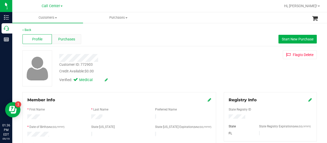
click at [69, 39] on span "Purchases" at bounding box center [66, 38] width 17 height 5
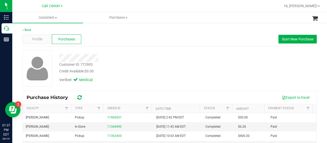
click at [17, 88] on div "Back Profile Purchases Start New Purchase Customer ID: 772903 Credit Available:…" at bounding box center [169, 121] width 314 height 198
click at [40, 43] on div "Profile" at bounding box center [36, 39] width 29 height 10
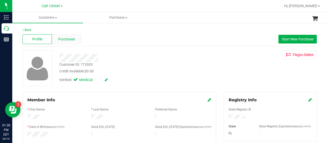
click at [73, 40] on span "Purchases" at bounding box center [66, 38] width 17 height 5
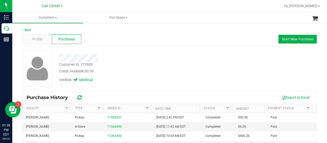
drag, startPoint x: 40, startPoint y: 89, endPoint x: 61, endPoint y: 88, distance: 21.0
click at [12, 89] on div at bounding box center [6, 78] width 12 height 66
click at [21, 75] on div at bounding box center [37, 68] width 37 height 36
click at [15, 90] on div "Back Profile Purchases Start New Purchase Customer ID: 772903 Credit Available:…" at bounding box center [169, 121] width 314 height 198
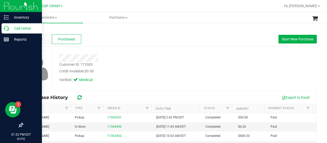
click at [9, 28] on p "Call Center" at bounding box center [24, 28] width 31 height 6
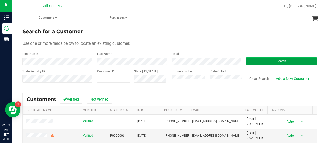
click at [254, 63] on button "Search" at bounding box center [281, 61] width 71 height 8
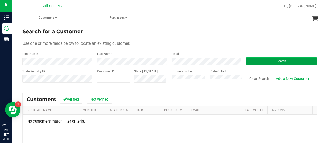
click at [255, 60] on button "Search" at bounding box center [281, 61] width 71 height 8
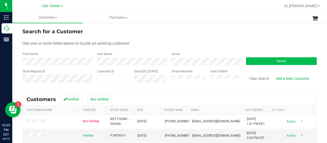
scroll to position [26, 0]
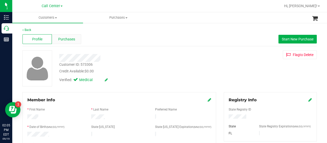
click at [67, 36] on span "Purchases" at bounding box center [66, 38] width 17 height 5
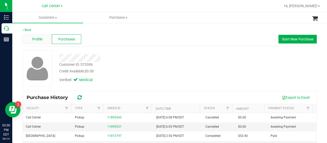
click at [42, 38] on div "Profile" at bounding box center [36, 39] width 29 height 10
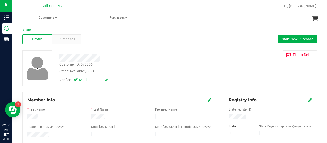
drag, startPoint x: 225, startPoint y: 119, endPoint x: 244, endPoint y: 119, distance: 18.4
click at [244, 119] on div at bounding box center [270, 117] width 91 height 6
click at [68, 34] on div "Purchases" at bounding box center [66, 39] width 29 height 10
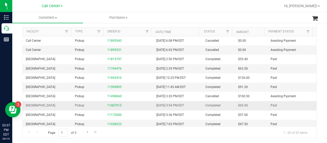
scroll to position [51, 0]
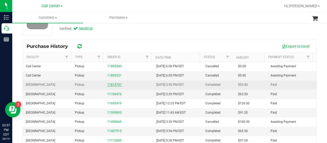
click at [115, 83] on link "11813797" at bounding box center [114, 85] width 14 height 4
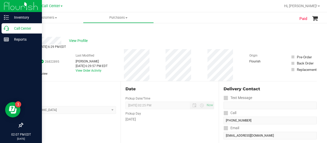
click at [2, 30] on div "Call Center" at bounding box center [22, 28] width 40 height 10
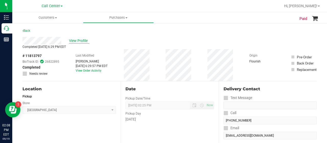
click at [80, 39] on span "View Profile" at bounding box center [79, 40] width 20 height 5
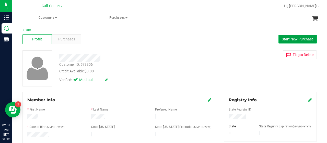
click at [282, 36] on button "Start New Purchase" at bounding box center [297, 39] width 38 height 9
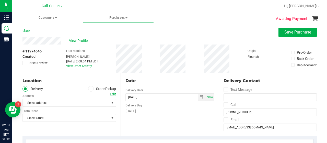
click at [89, 89] on icon at bounding box center [90, 89] width 3 height 0
click at [0, 0] on input "Store Pickup" at bounding box center [0, 0] width 0 height 0
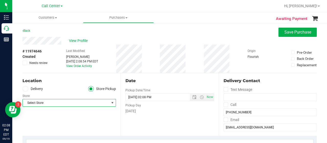
click at [88, 101] on span "Select Store" at bounding box center [66, 102] width 87 height 7
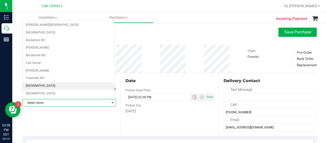
click at [47, 85] on li "[GEOGRAPHIC_DATA]" at bounding box center [69, 86] width 92 height 8
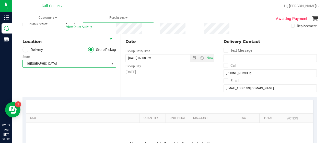
scroll to position [51, 0]
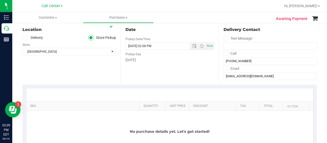
click at [73, 77] on div "Location Delivery Store Pickup Store Deerfield Beach WC Select Store Bonita Spr…" at bounding box center [71, 53] width 98 height 63
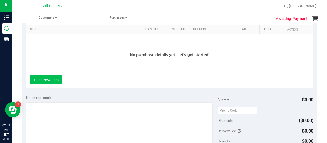
click at [45, 83] on button "+ Add New Item" at bounding box center [46, 79] width 32 height 9
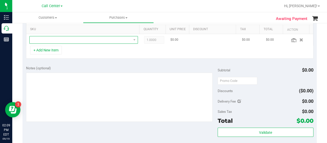
click at [62, 40] on span "NO DATA FOUND" at bounding box center [81, 39] width 102 height 7
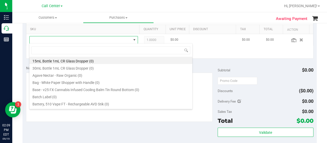
scroll to position [7, 103]
type input "rlf"
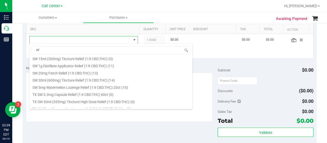
scroll to position [153, 0]
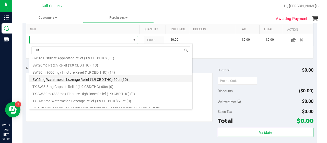
click at [73, 78] on li "SW 5mg Watermelon Lozenge Relief (1:9 CBD:THC) 20ct (10)" at bounding box center [110, 78] width 163 height 7
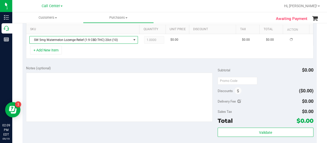
click at [62, 54] on div "+ Add New Item" at bounding box center [169, 52] width 287 height 13
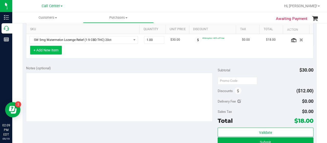
click at [57, 50] on button "+ Add New Item" at bounding box center [46, 50] width 32 height 9
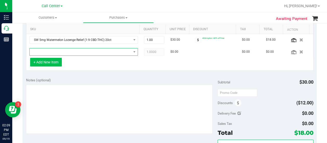
click at [57, 50] on span "NO DATA FOUND" at bounding box center [81, 51] width 102 height 7
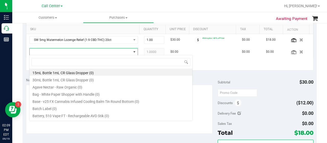
scroll to position [7, 103]
type input "lemon"
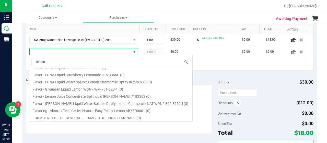
scroll to position [0, 0]
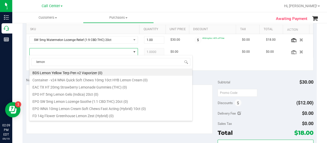
click at [202, 58] on div "+ Add New Item" at bounding box center [169, 64] width 287 height 13
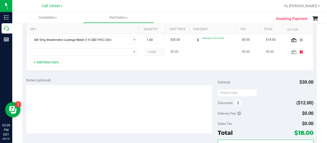
click at [299, 50] on icon "button" at bounding box center [301, 52] width 4 height 4
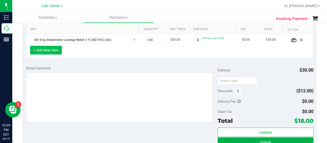
click at [53, 46] on button "+ Add New Item" at bounding box center [46, 50] width 32 height 9
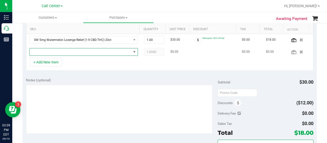
click at [61, 54] on span "NO DATA FOUND" at bounding box center [81, 51] width 102 height 7
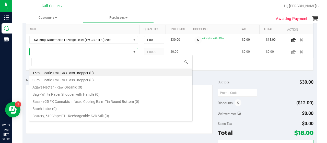
scroll to position [7, 103]
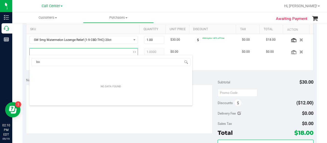
type input "bos"
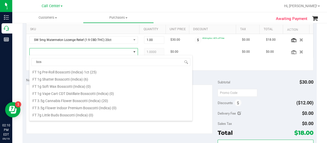
scroll to position [51, 0]
drag, startPoint x: 82, startPoint y: 99, endPoint x: 85, endPoint y: 95, distance: 5.1
click at [82, 99] on li "FT 3.5g Cannabis Flower Bosscotti (Indica) (20)" at bounding box center [110, 99] width 163 height 7
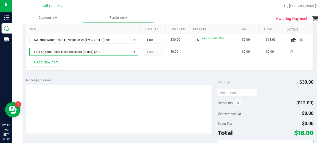
click at [97, 66] on div "+ Add New Item" at bounding box center [169, 64] width 287 height 13
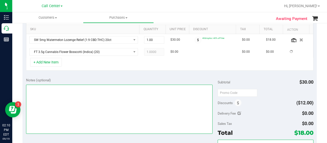
click at [98, 97] on textarea at bounding box center [119, 108] width 186 height 49
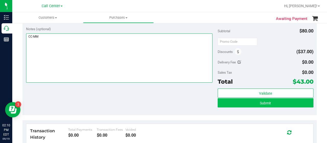
type textarea "CC-MM"
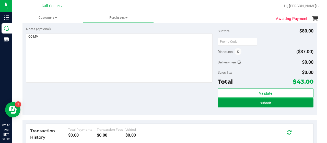
click at [229, 104] on button "Submit" at bounding box center [265, 102] width 96 height 9
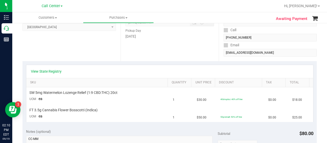
scroll to position [51, 0]
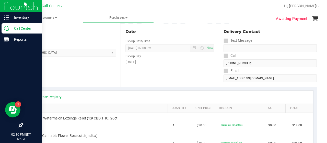
click at [6, 30] on icon at bounding box center [6, 28] width 5 height 5
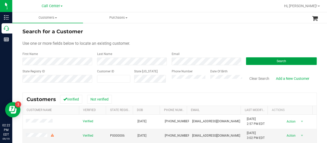
click at [247, 62] on button "Search" at bounding box center [281, 61] width 71 height 8
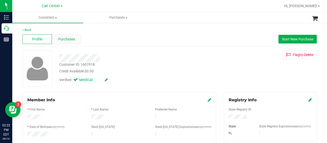
click at [58, 36] on span "Purchases" at bounding box center [66, 38] width 17 height 5
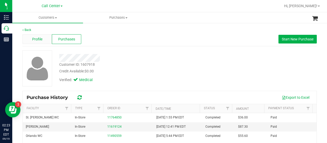
click at [33, 38] on span "Profile" at bounding box center [37, 38] width 10 height 5
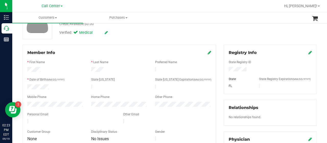
scroll to position [77, 0]
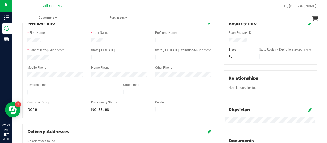
drag, startPoint x: 225, startPoint y: 40, endPoint x: 251, endPoint y: 43, distance: 26.0
click at [251, 43] on div "State Registry ID State State Registry Expiration (MM/DD/YYYY) FL" at bounding box center [269, 42] width 83 height 33
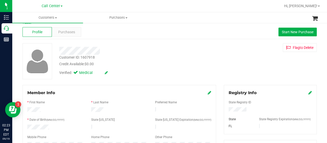
scroll to position [0, 0]
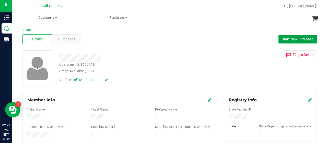
click at [287, 42] on button "Start New Purchase" at bounding box center [297, 39] width 38 height 9
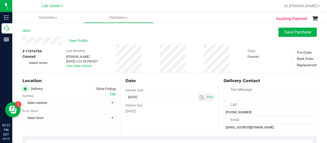
click at [89, 90] on span at bounding box center [91, 89] width 6 height 6
click at [0, 0] on input "Store Pickup" at bounding box center [0, 0] width 0 height 0
click at [88, 100] on span "Select Store" at bounding box center [66, 102] width 87 height 7
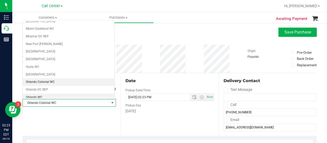
scroll to position [194, 0]
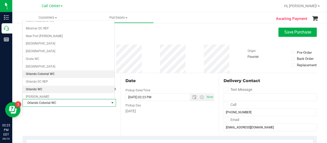
click at [45, 86] on li "Orlando WC" at bounding box center [69, 90] width 92 height 8
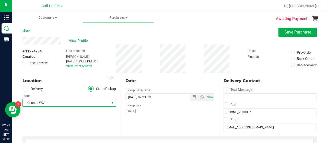
click at [80, 115] on div "Location Delivery Store Pickup Store Orlando WC Select Store Bonita Springs WC …" at bounding box center [71, 104] width 98 height 63
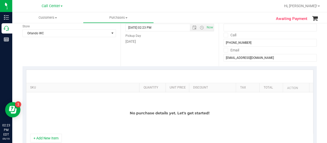
scroll to position [51, 0]
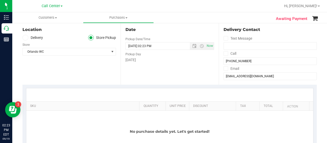
type textarea "CC-MM"
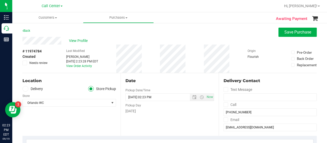
scroll to position [26, 0]
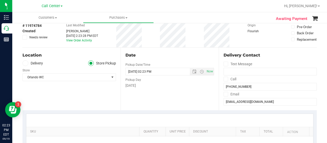
click at [178, 31] on div "# 11974784 Created Needs review Last Modified Melissa Moser Sep 19, 2025 2:23:2…" at bounding box center [169, 33] width 294 height 28
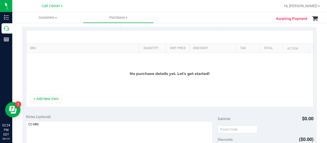
scroll to position [128, 0]
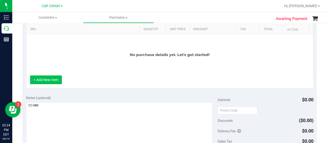
click at [54, 82] on button "+ Add New Item" at bounding box center [46, 79] width 32 height 9
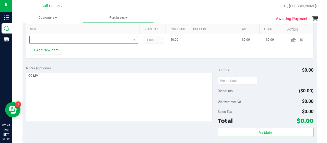
click at [72, 42] on span "NO DATA FOUND" at bounding box center [81, 39] width 102 height 7
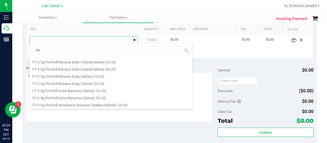
type input "b"
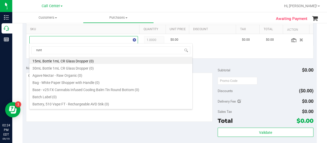
type input "runtz"
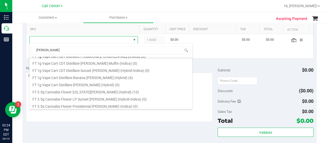
scroll to position [230, 0]
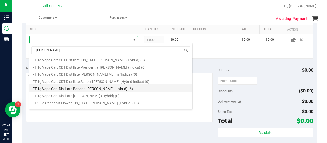
click at [105, 87] on li "FT 1g Vape Cart Distillate Banana Runtz (Hybrid) (6)" at bounding box center [110, 87] width 163 height 7
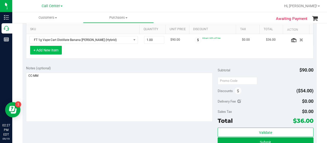
click at [47, 52] on button "+ Add New Item" at bounding box center [46, 50] width 32 height 9
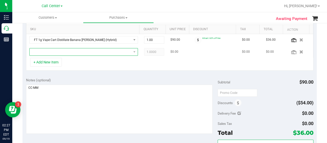
click at [58, 52] on span "NO DATA FOUND" at bounding box center [81, 51] width 102 height 7
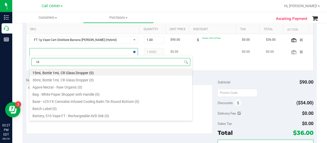
scroll to position [7, 103]
type input "ckz"
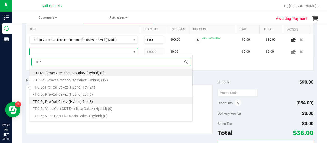
click at [81, 99] on li "FT 0.5g Pre-Roll Cakez (Hybrid) 5ct (8)" at bounding box center [110, 100] width 163 height 7
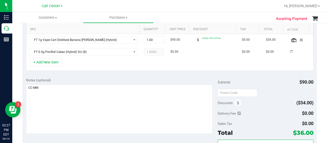
click at [100, 61] on div "+ Add New Item" at bounding box center [169, 64] width 287 height 13
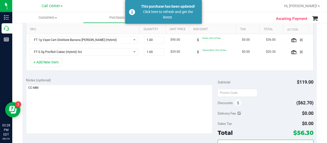
click at [110, 63] on div "+ Add New Item" at bounding box center [169, 64] width 287 height 13
click at [46, 64] on button "+ Add New Item" at bounding box center [46, 62] width 32 height 9
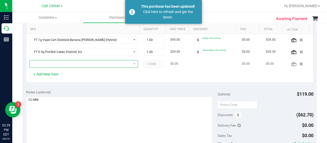
click at [52, 66] on span "NO DATA FOUND" at bounding box center [81, 63] width 102 height 7
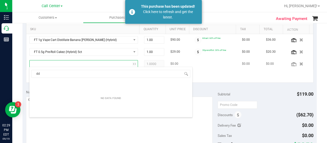
type input "dda"
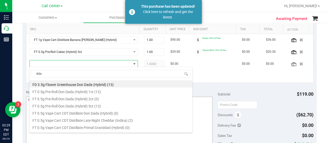
click at [76, 104] on li "FT 0.5g Pre-Roll Don Dada (Hybrid) 5ct (12)" at bounding box center [110, 105] width 163 height 7
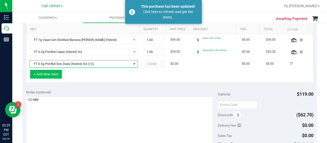
click at [57, 71] on button "+ Add New Item" at bounding box center [46, 74] width 32 height 9
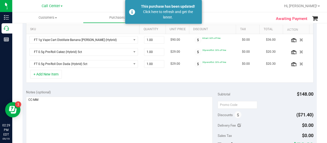
click at [61, 75] on button "+ Add New Item" at bounding box center [46, 74] width 32 height 9
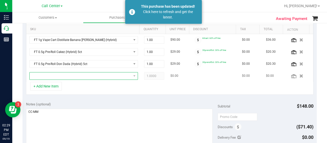
click at [64, 77] on span "NO DATA FOUND" at bounding box center [81, 75] width 102 height 7
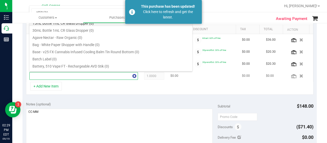
type input "white hot"
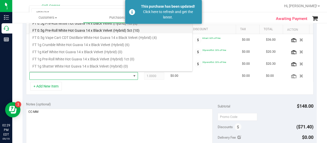
click at [95, 29] on li "FT 0.5g Pre-Roll White Hot Guava 14 x Black Velvet (Hybrid) 5ct (10)" at bounding box center [110, 29] width 163 height 7
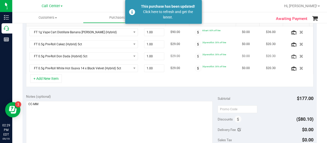
scroll to position [128, 0]
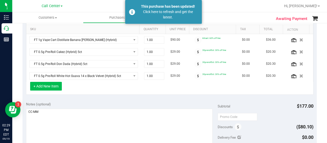
click at [57, 83] on button "+ Add New Item" at bounding box center [46, 86] width 32 height 9
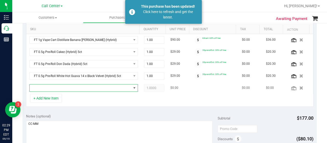
click at [60, 85] on span "NO DATA FOUND" at bounding box center [81, 87] width 102 height 7
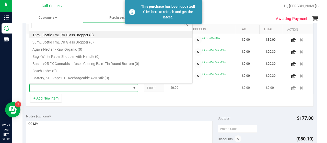
scroll to position [7, 103]
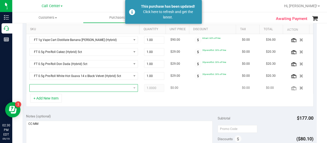
click at [47, 85] on span "NO DATA FOUND" at bounding box center [81, 87] width 102 height 7
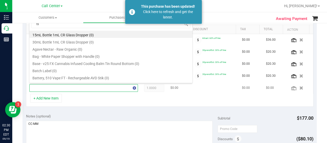
type input "tsk"
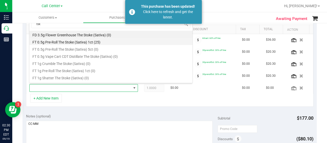
click at [76, 44] on li "FT 0.5g Pre-Roll The Stoke (Sativa) 1ct (25)" at bounding box center [110, 41] width 163 height 7
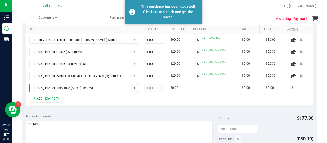
click at [93, 94] on div "+ Add New Item" at bounding box center [169, 100] width 287 height 13
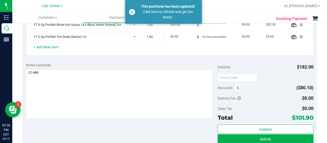
scroll to position [128, 0]
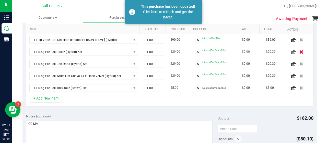
click at [299, 52] on icon "button" at bounding box center [301, 52] width 4 height 4
click at [299, 62] on icon "button" at bounding box center [301, 64] width 4 height 4
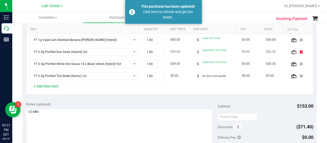
click at [299, 52] on icon "button" at bounding box center [301, 52] width 4 height 4
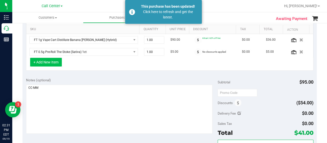
click at [53, 64] on button "+ Add New Item" at bounding box center [46, 62] width 32 height 9
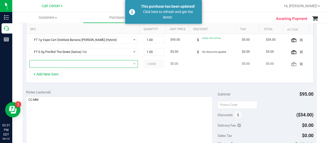
click at [54, 61] on span "NO DATA FOUND" at bounding box center [81, 63] width 102 height 7
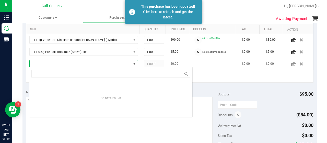
scroll to position [7, 105]
type input "dda"
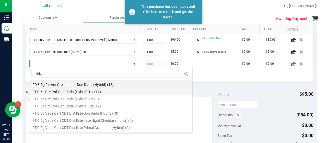
click at [84, 93] on li "FT 0.5g Pre-Roll Don Dada (Hybrid) 1ct (12)" at bounding box center [110, 90] width 163 height 7
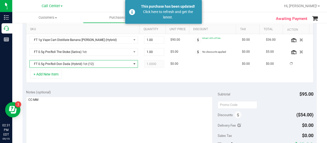
click at [82, 74] on div "+ Add New Item" at bounding box center [169, 76] width 287 height 13
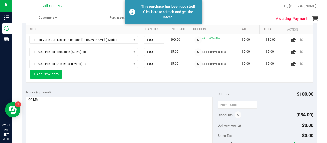
click at [60, 70] on button "+ Add New Item" at bounding box center [46, 74] width 32 height 9
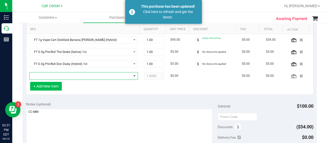
click at [62, 76] on span "NO DATA FOUND" at bounding box center [81, 75] width 102 height 7
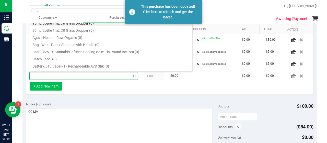
type input "ckz"
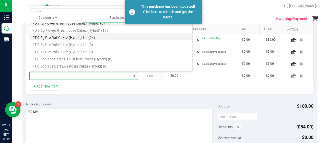
click at [87, 39] on li "FT 0.5g Pre-Roll Cakez (Hybrid) 1ct (24)" at bounding box center [110, 36] width 163 height 7
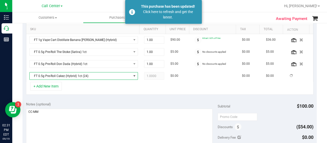
click at [89, 84] on div "+ Add New Item" at bounding box center [169, 88] width 287 height 13
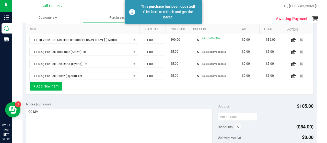
click at [60, 85] on button "+ Add New Item" at bounding box center [46, 86] width 32 height 9
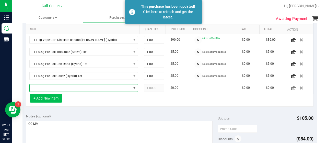
click at [60, 85] on span "NO DATA FOUND" at bounding box center [81, 87] width 102 height 7
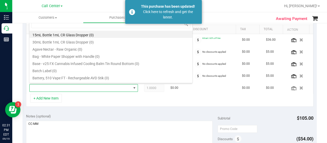
click at [119, 101] on div "+ Add New Item" at bounding box center [169, 100] width 287 height 13
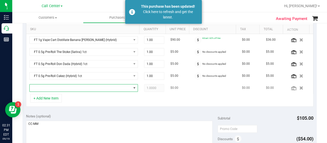
click at [95, 87] on span "NO DATA FOUND" at bounding box center [81, 87] width 102 height 7
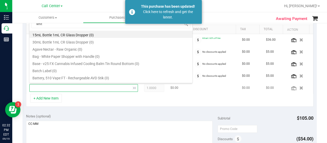
type input "white"
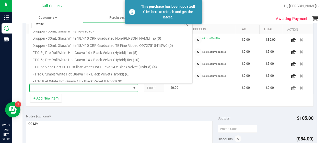
scroll to position [153, 0]
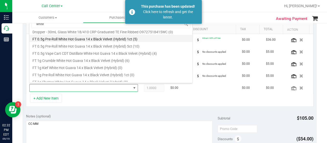
click at [100, 39] on li "FT 0.5g Pre-Roll White Hot Guava 14 x Black Velvet (Hybrid) 1ct (5)" at bounding box center [110, 38] width 163 height 7
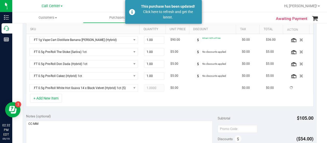
click at [97, 101] on div "+ Add New Item" at bounding box center [169, 100] width 287 height 13
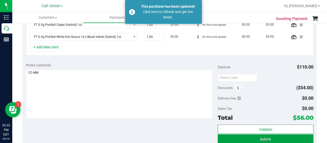
click at [249, 134] on button "Submit" at bounding box center [265, 138] width 96 height 9
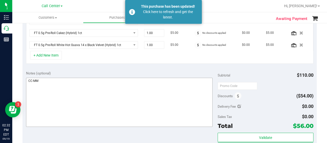
scroll to position [163, 0]
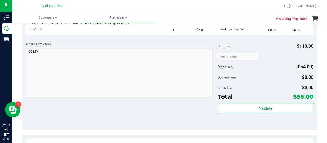
scroll to position [265, 0]
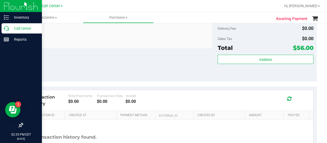
drag, startPoint x: 8, startPoint y: 28, endPoint x: 26, endPoint y: 32, distance: 18.4
click at [8, 28] on icon at bounding box center [6, 28] width 5 height 5
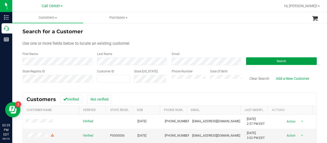
click at [248, 63] on button "Search" at bounding box center [281, 61] width 71 height 8
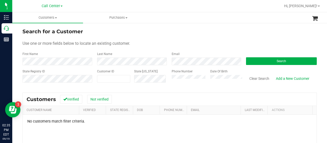
click at [164, 80] on div "State Registry ID Customer ID State ID Phone Number Date Of Birth Clear Search …" at bounding box center [169, 78] width 294 height 18
click at [252, 57] on button "Search" at bounding box center [281, 61] width 71 height 8
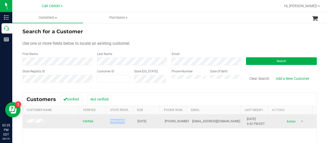
drag, startPoint x: 106, startPoint y: 122, endPoint x: 123, endPoint y: 121, distance: 16.3
click at [123, 121] on td "P8RX3829" at bounding box center [120, 121] width 27 height 14
copy span "P8RX3829"
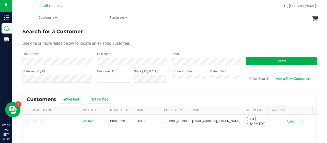
click at [179, 84] on div "Phone Number" at bounding box center [189, 78] width 35 height 18
click at [254, 59] on button "Search" at bounding box center [281, 61] width 71 height 8
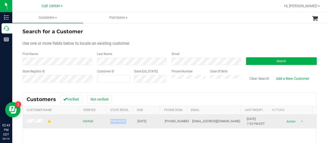
drag, startPoint x: 108, startPoint y: 121, endPoint x: 133, endPoint y: 123, distance: 25.3
click at [134, 123] on tr "Verified P3XH9243 01/08/1981 (904) 233-6782 Vhanks81@gmail.com 9/9/2025 7:53 PM…" at bounding box center [170, 121] width 294 height 14
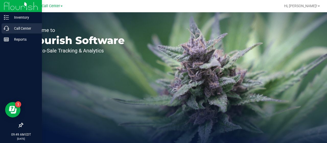
click at [29, 26] on p "Call Center" at bounding box center [24, 28] width 31 height 6
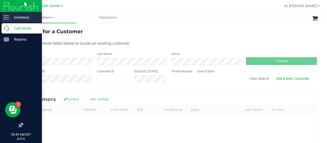
click at [28, 19] on p "Inventory" at bounding box center [24, 17] width 31 height 6
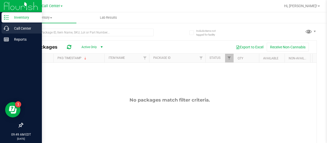
click at [27, 26] on p "Call Center" at bounding box center [24, 28] width 31 height 6
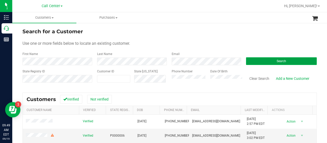
click at [250, 60] on button "Search" at bounding box center [281, 61] width 71 height 8
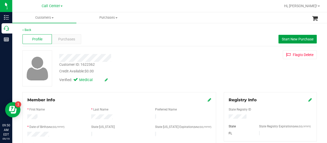
click at [282, 39] on span "Start New Purchase" at bounding box center [298, 39] width 32 height 4
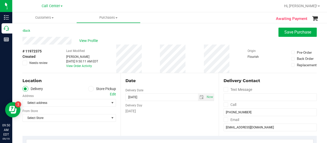
click at [89, 89] on icon at bounding box center [90, 89] width 3 height 0
click at [0, 0] on input "Store Pickup" at bounding box center [0, 0] width 0 height 0
click at [75, 104] on span "Select Store" at bounding box center [66, 102] width 87 height 7
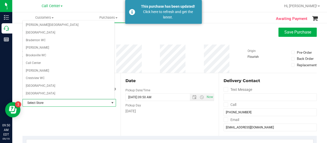
scroll to position [13, 0]
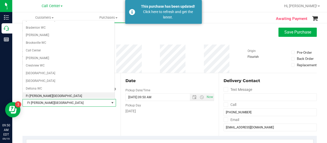
click at [60, 92] on li "Ft [PERSON_NAME][GEOGRAPHIC_DATA]" at bounding box center [69, 96] width 92 height 8
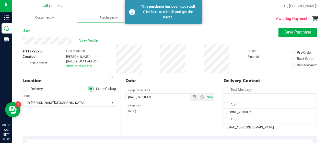
click at [57, 125] on div "Location Delivery Store Pickup Store Ft Walton Beach WC Select Store Bonita Spr…" at bounding box center [71, 104] width 98 height 63
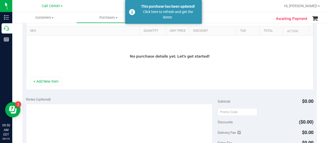
scroll to position [128, 0]
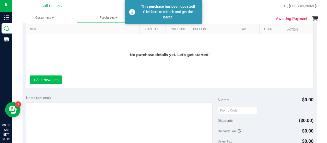
click at [53, 81] on button "+ Add New Item" at bounding box center [46, 79] width 32 height 9
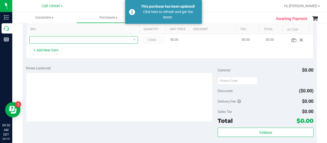
click at [85, 41] on span "NO DATA FOUND" at bounding box center [81, 39] width 102 height 7
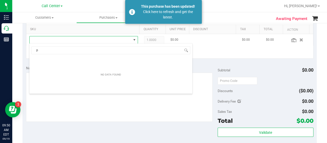
scroll to position [7, 103]
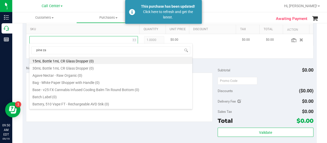
type input "pine zap"
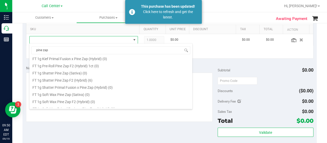
scroll to position [128, 0]
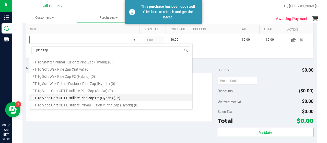
click at [84, 96] on li "FT 1g Vape Cart CDT Distillate Pine Zap F2 (Hybrid) (12)" at bounding box center [110, 96] width 163 height 7
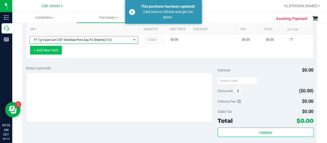
click at [57, 52] on button "+ Add New Item" at bounding box center [46, 50] width 32 height 9
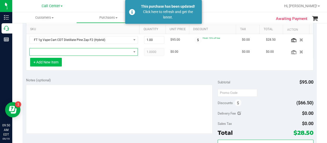
click at [57, 52] on span "NO DATA FOUND" at bounding box center [81, 51] width 102 height 7
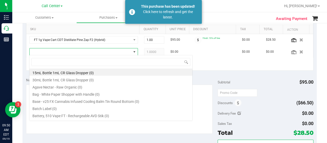
scroll to position [7, 103]
type input "animal"
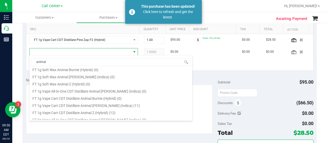
scroll to position [179, 0]
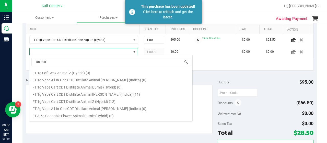
click at [91, 93] on li "FT 1g Vape Cart CDT Distillate Animal Larry (Indica) (11)" at bounding box center [110, 93] width 163 height 7
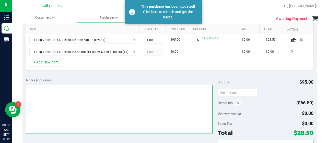
click at [86, 94] on textarea at bounding box center [119, 108] width 186 height 49
type textarea "CC-MM"
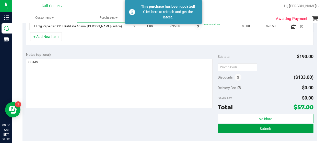
click at [285, 129] on button "Submit" at bounding box center [265, 128] width 96 height 9
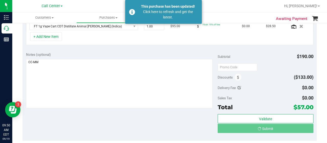
scroll to position [145, 0]
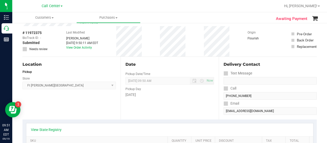
scroll to position [26, 0]
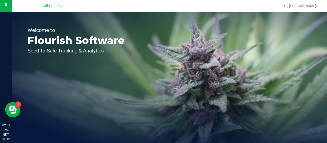
click at [48, 8] on div "Call Center" at bounding box center [52, 6] width 21 height 6
click at [48, 8] on span "Call Center" at bounding box center [51, 6] width 18 height 5
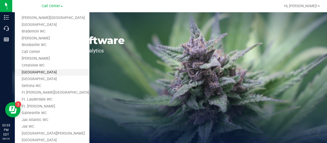
scroll to position [26, 0]
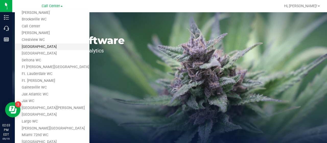
click at [40, 48] on link "[GEOGRAPHIC_DATA]" at bounding box center [52, 46] width 75 height 7
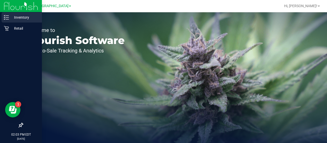
click at [16, 22] on div "Inventory" at bounding box center [22, 17] width 40 height 10
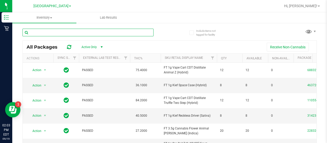
click at [54, 32] on input "text" at bounding box center [87, 33] width 131 height 8
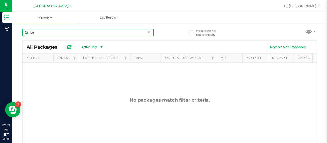
type input "b"
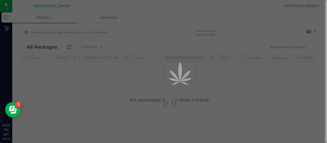
click at [55, 8] on span "[GEOGRAPHIC_DATA]" at bounding box center [50, 6] width 35 height 4
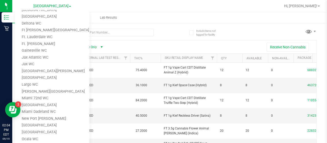
scroll to position [11, 0]
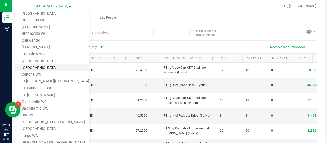
click at [41, 70] on link "[GEOGRAPHIC_DATA]" at bounding box center [52, 67] width 75 height 7
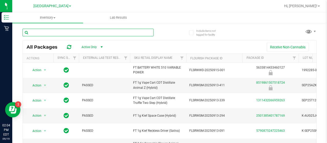
click at [51, 34] on input "text" at bounding box center [87, 33] width 131 height 8
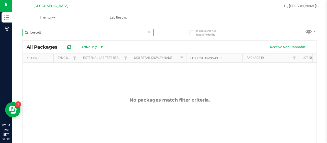
type input "boscott"
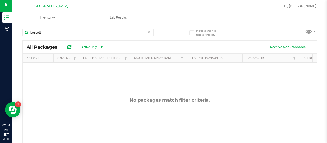
click at [60, 8] on span "[GEOGRAPHIC_DATA]" at bounding box center [50, 6] width 35 height 5
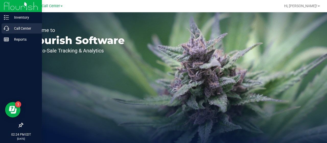
click at [7, 31] on div "Call Center" at bounding box center [22, 28] width 40 height 10
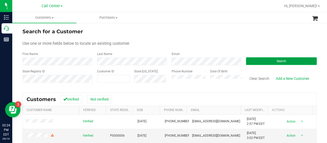
click at [272, 62] on button "Search" at bounding box center [281, 61] width 71 height 8
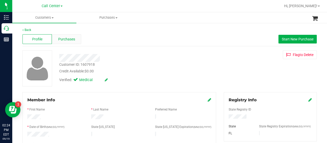
click at [66, 36] on div "Purchases" at bounding box center [66, 39] width 29 height 10
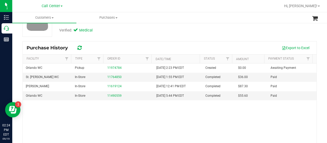
scroll to position [51, 0]
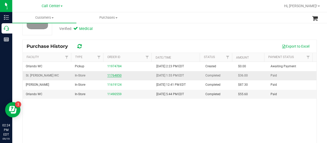
click at [107, 74] on link "11764850" at bounding box center [114, 76] width 14 height 4
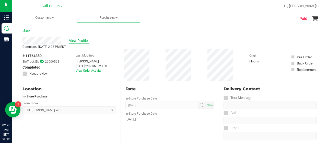
click at [72, 41] on span "View Profile" at bounding box center [79, 40] width 20 height 5
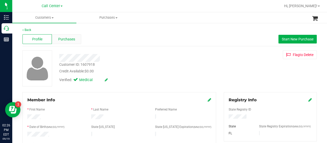
click at [61, 42] on div "Purchases" at bounding box center [66, 39] width 29 height 10
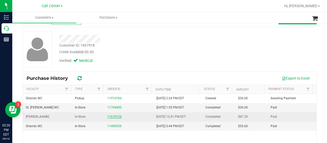
scroll to position [51, 0]
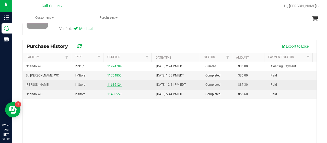
click at [109, 86] on link "11619124" at bounding box center [114, 85] width 14 height 4
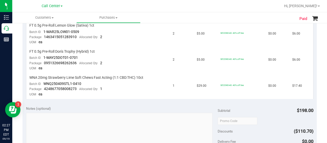
scroll to position [281, 0]
